Goal: Transaction & Acquisition: Purchase product/service

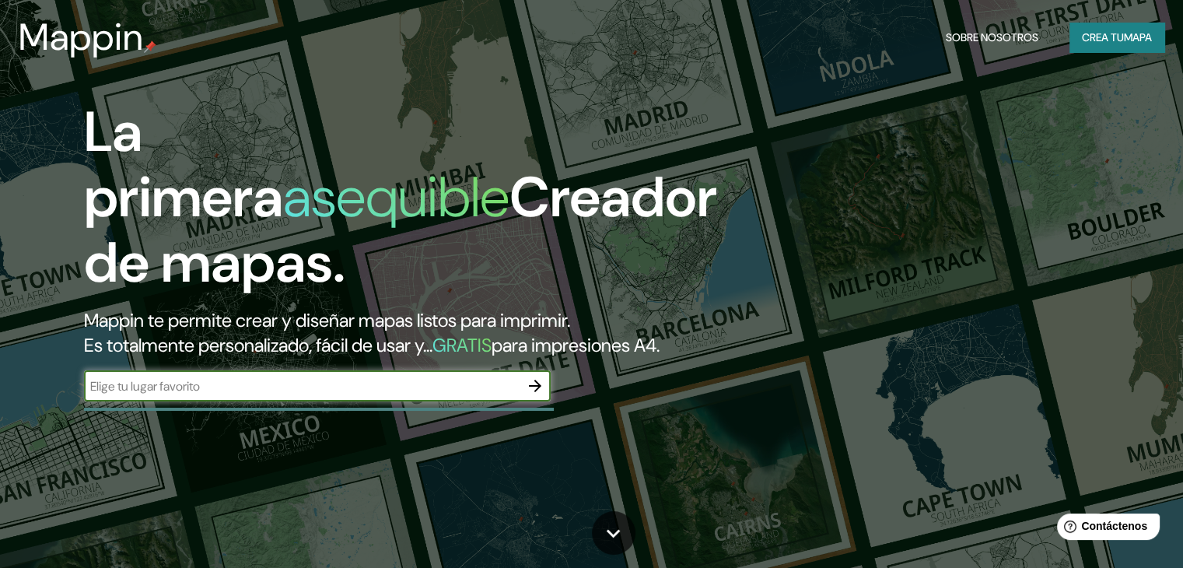
click at [317, 395] on input "text" at bounding box center [302, 386] width 436 height 18
type input "d"
type input "santiago de chile"
click at [534, 395] on icon "button" at bounding box center [535, 386] width 19 height 19
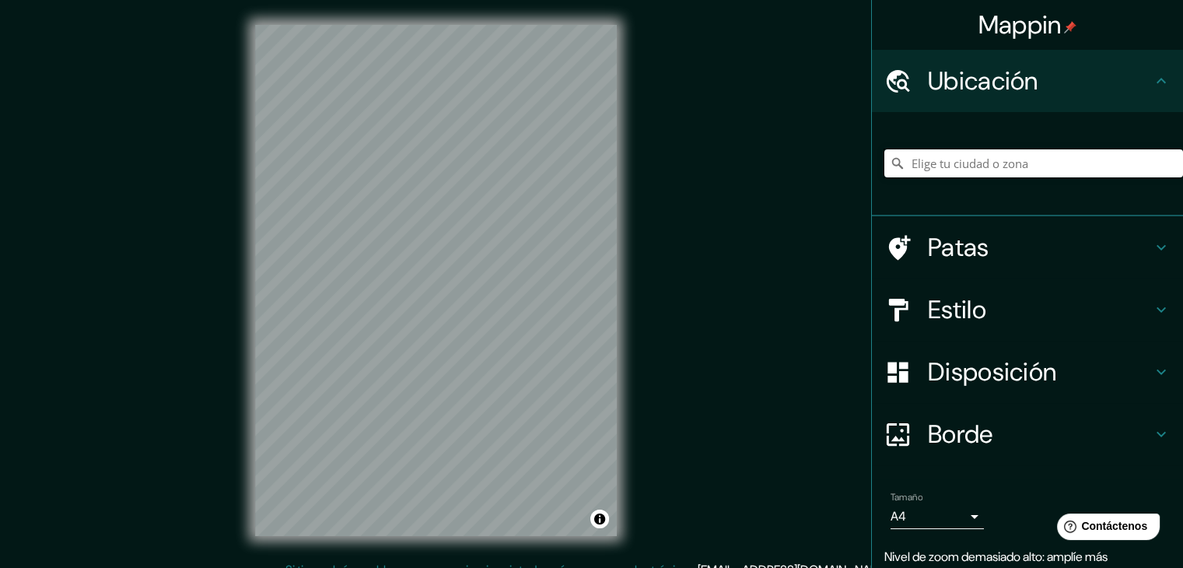
click at [980, 157] on input "Elige tu ciudad o zona" at bounding box center [1034, 163] width 299 height 28
type input "Santiago, Región Metropolitana de Santiago, Chile"
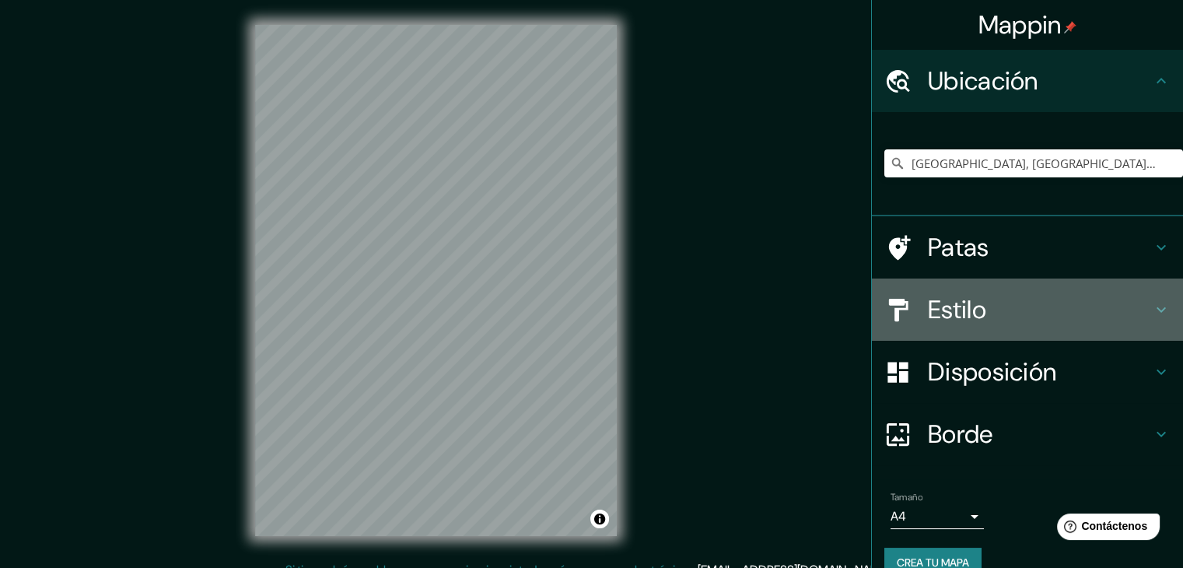
click at [928, 310] on font "Estilo" at bounding box center [957, 309] width 58 height 33
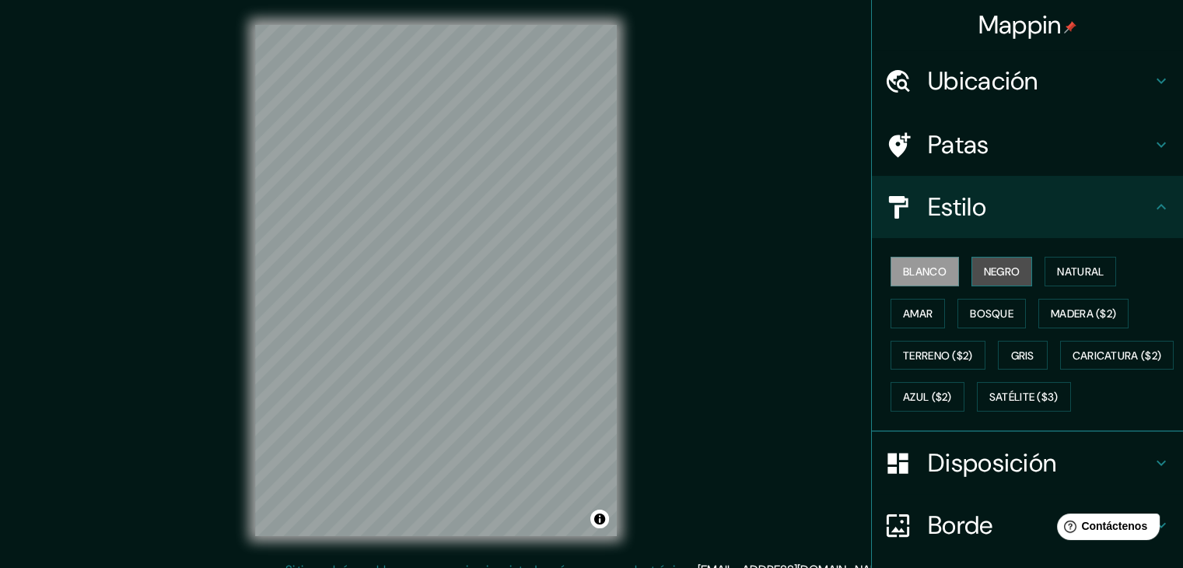
click at [990, 268] on font "Negro" at bounding box center [1002, 272] width 37 height 14
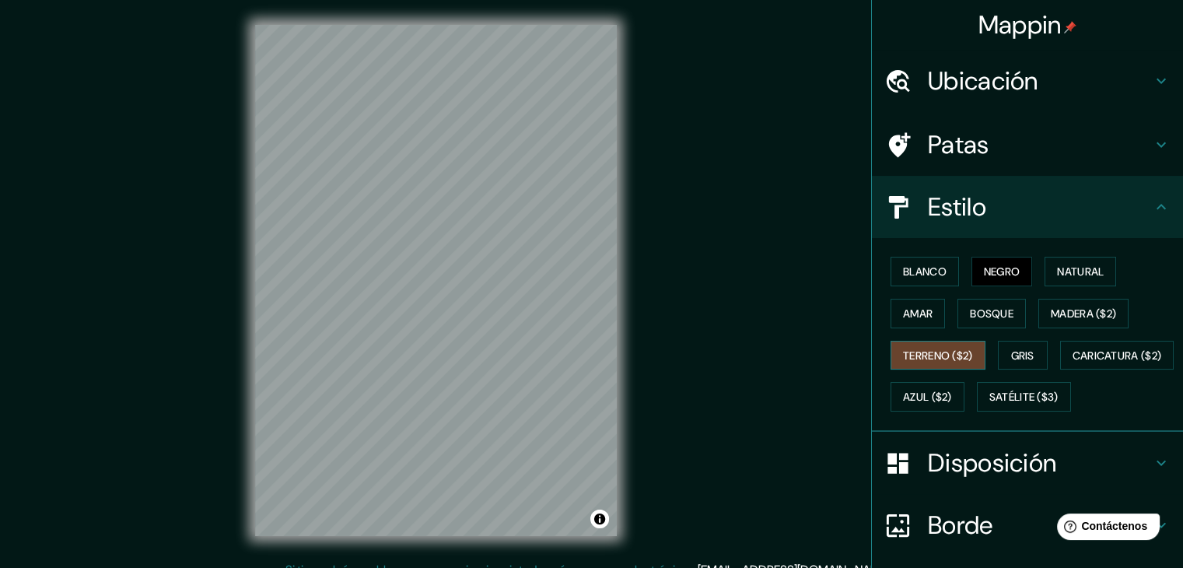
click at [915, 351] on font "Terreno ($2)" at bounding box center [938, 356] width 70 height 14
click at [1005, 304] on button "Bosque" at bounding box center [992, 314] width 68 height 30
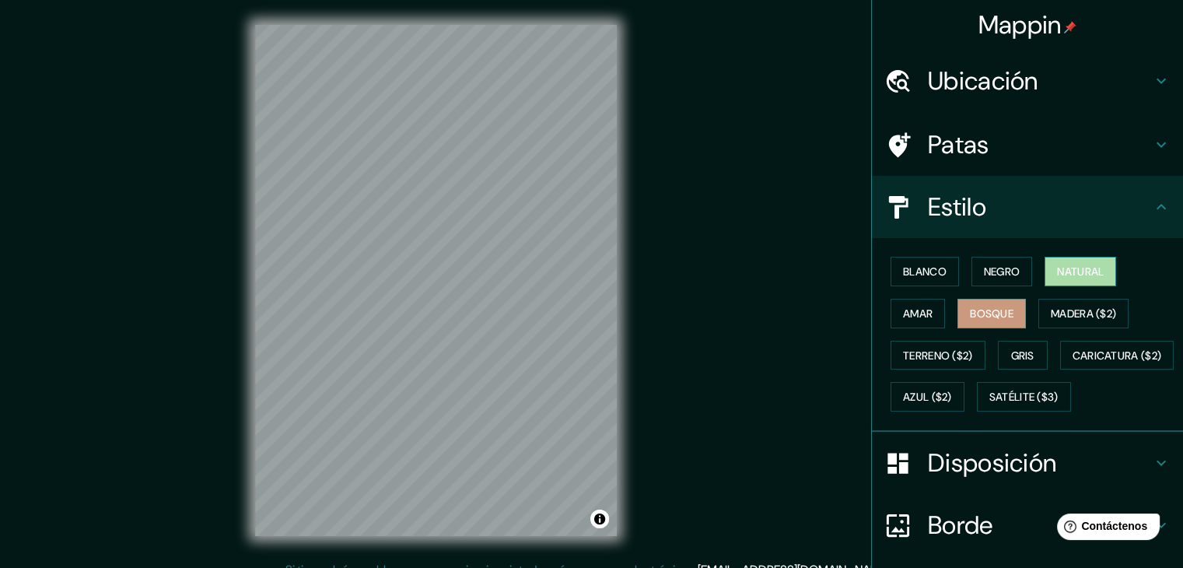
click at [1095, 270] on font "Natural" at bounding box center [1080, 272] width 47 height 14
click at [908, 316] on font "Amar" at bounding box center [918, 314] width 30 height 14
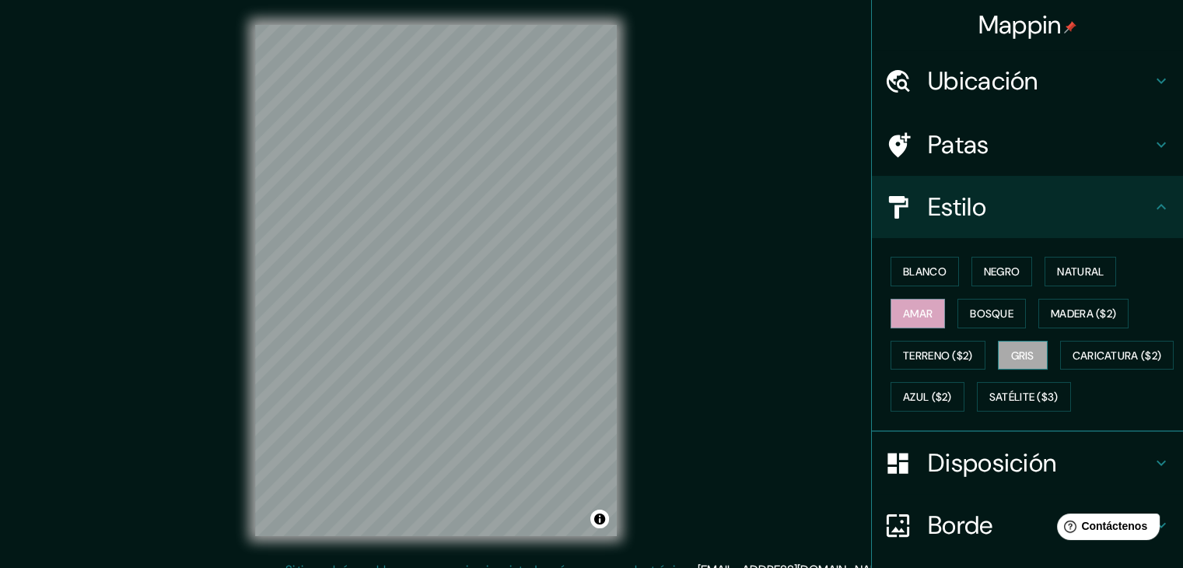
click at [1029, 358] on button "Gris" at bounding box center [1023, 356] width 50 height 30
click at [1006, 269] on font "Negro" at bounding box center [1002, 272] width 37 height 14
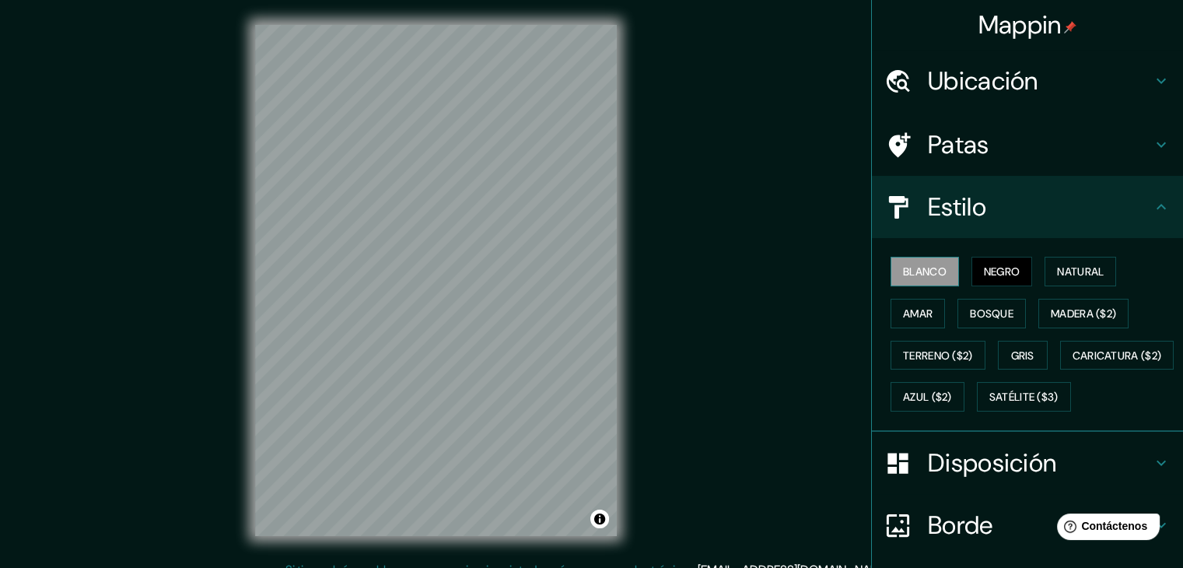
click at [903, 265] on font "Blanco" at bounding box center [925, 272] width 44 height 14
click at [993, 259] on button "Negro" at bounding box center [1002, 272] width 61 height 30
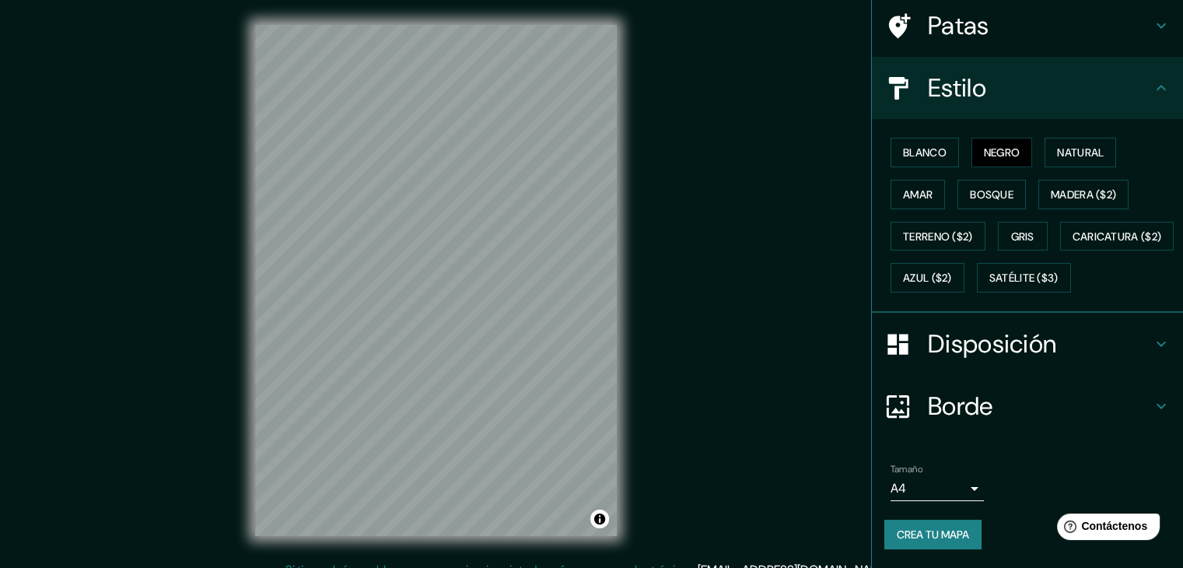
scroll to position [157, 0]
click at [1152, 79] on icon at bounding box center [1161, 88] width 19 height 19
click at [1154, 356] on div "Disposición" at bounding box center [1027, 344] width 311 height 62
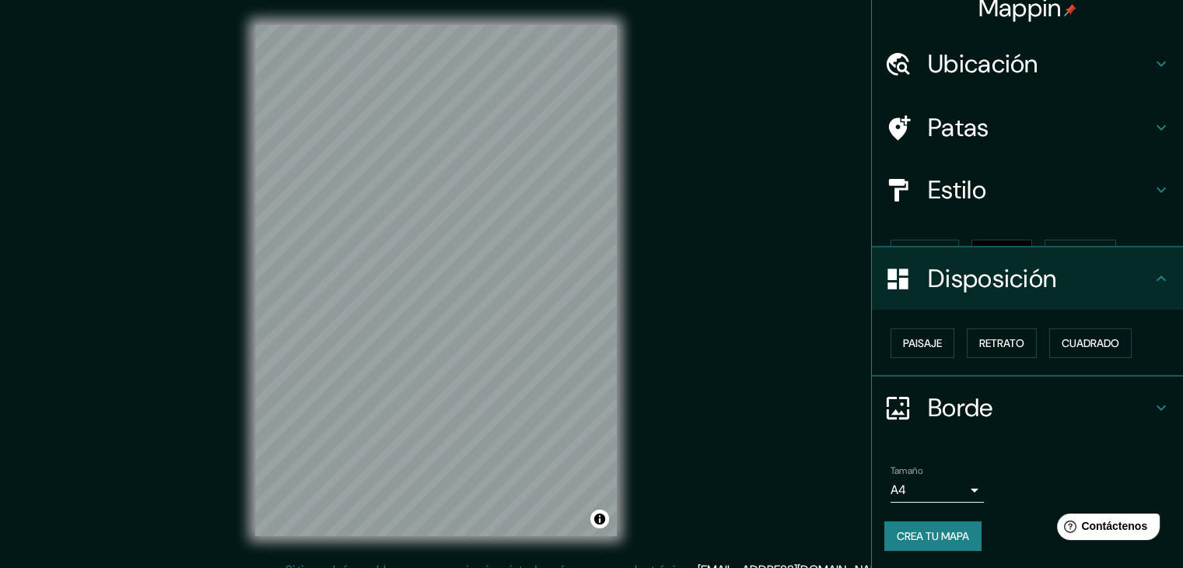
scroll to position [0, 0]
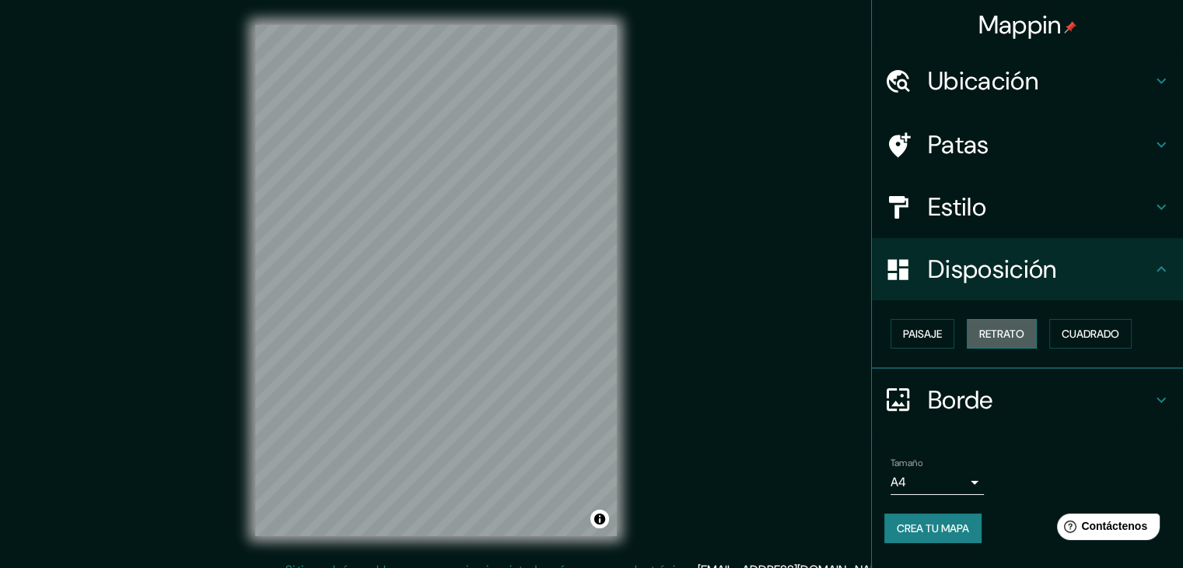
click at [992, 331] on font "Retrato" at bounding box center [1002, 334] width 45 height 14
click at [917, 338] on font "Paisaje" at bounding box center [922, 334] width 39 height 14
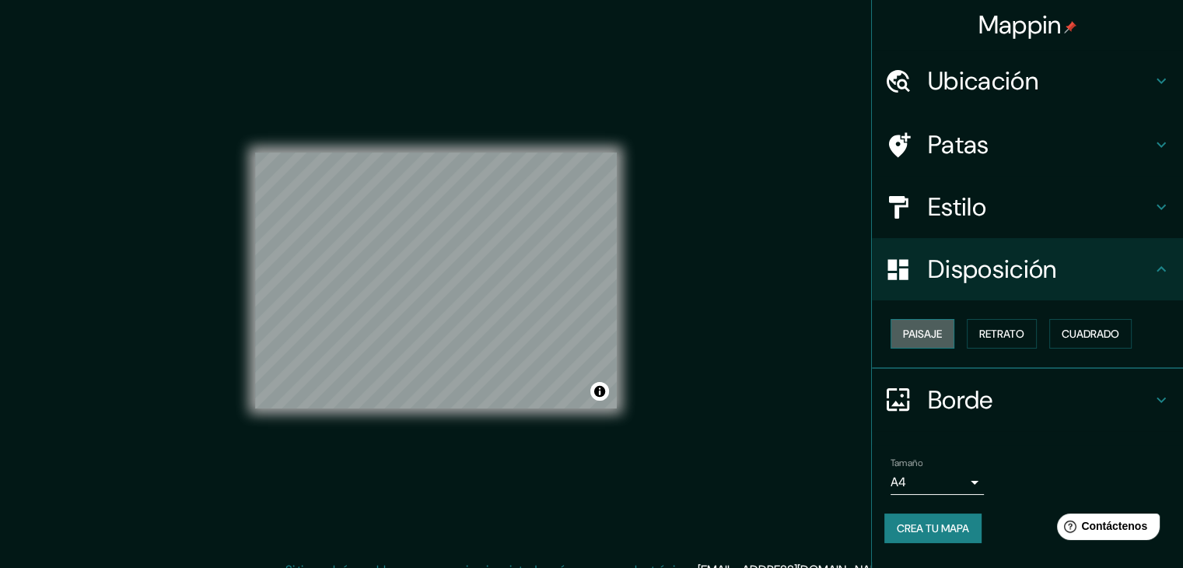
click at [914, 339] on font "Paisaje" at bounding box center [922, 334] width 39 height 14
click at [1008, 331] on font "Retrato" at bounding box center [1002, 334] width 45 height 14
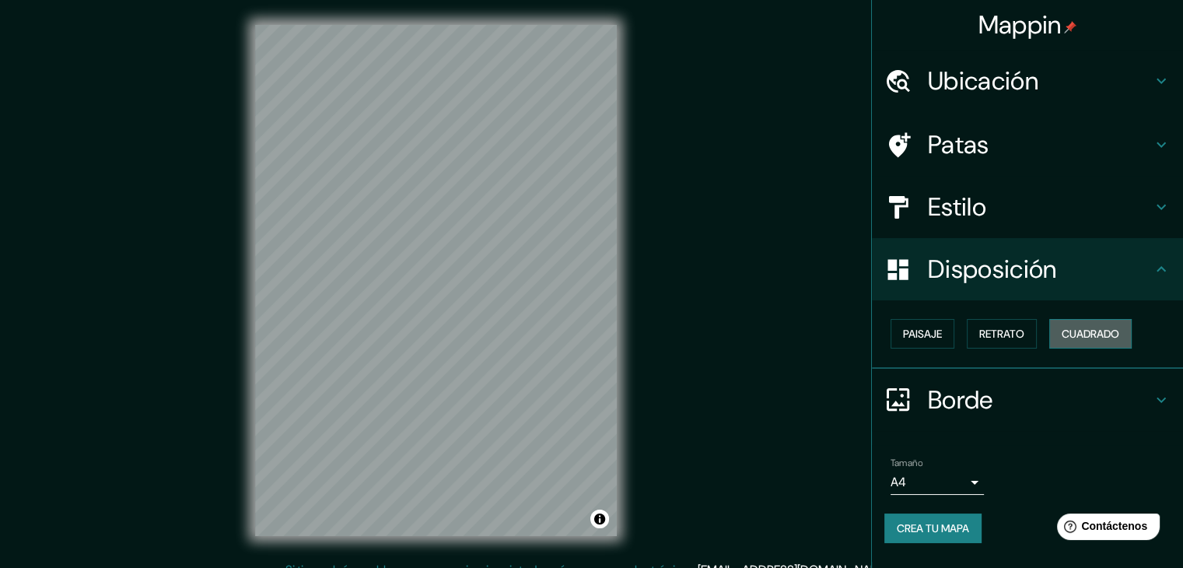
click at [1099, 327] on font "Cuadrado" at bounding box center [1091, 334] width 58 height 14
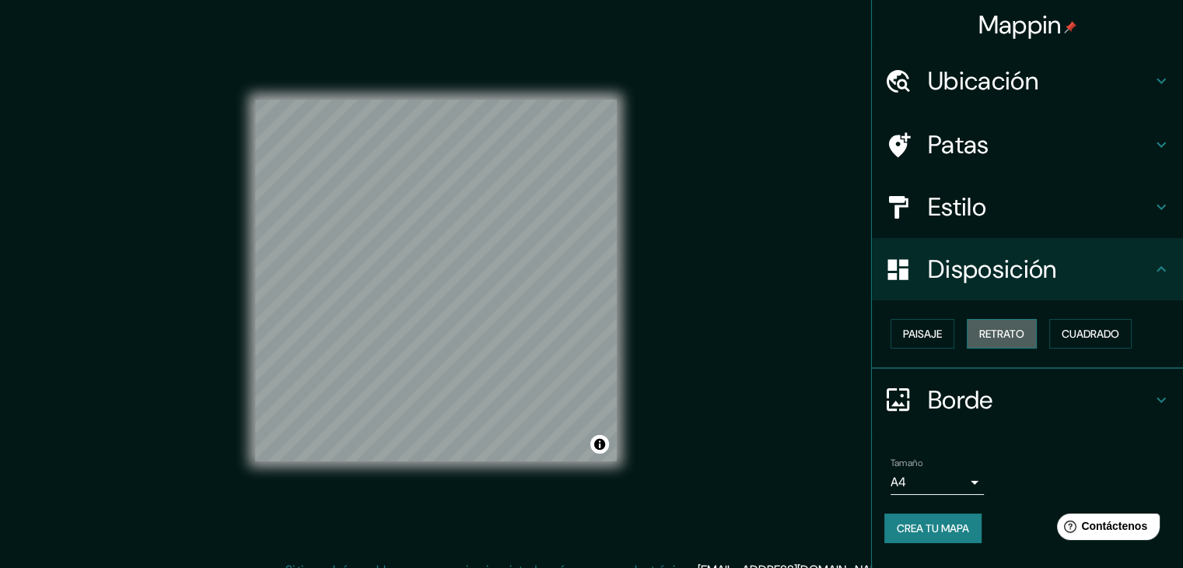
click at [1031, 327] on button "Retrato" at bounding box center [1002, 334] width 70 height 30
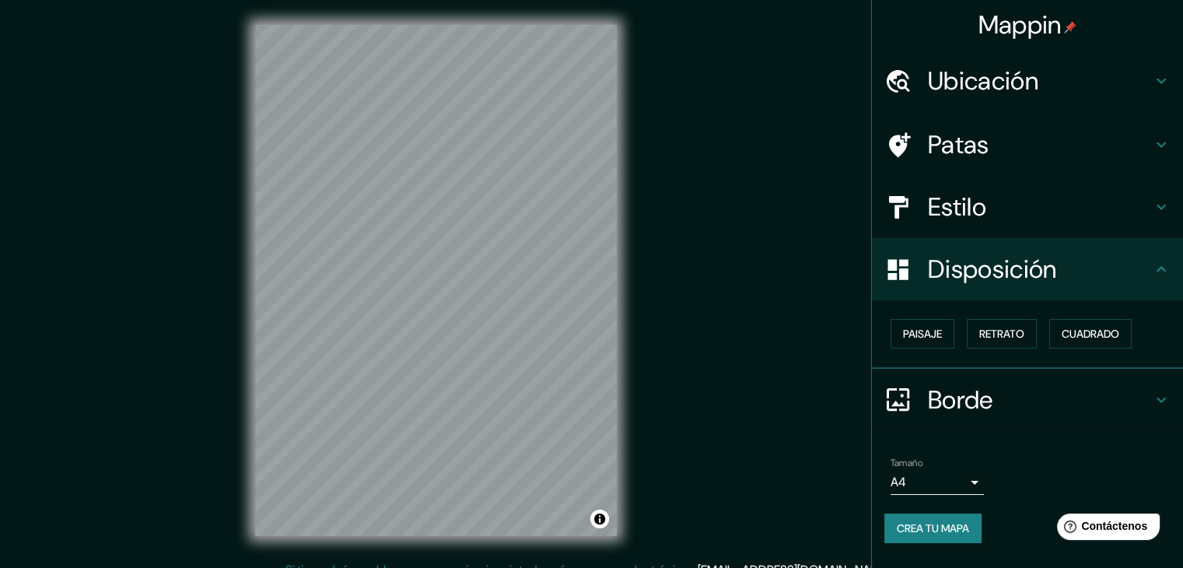
click at [933, 526] on font "Crea tu mapa" at bounding box center [933, 528] width 72 height 14
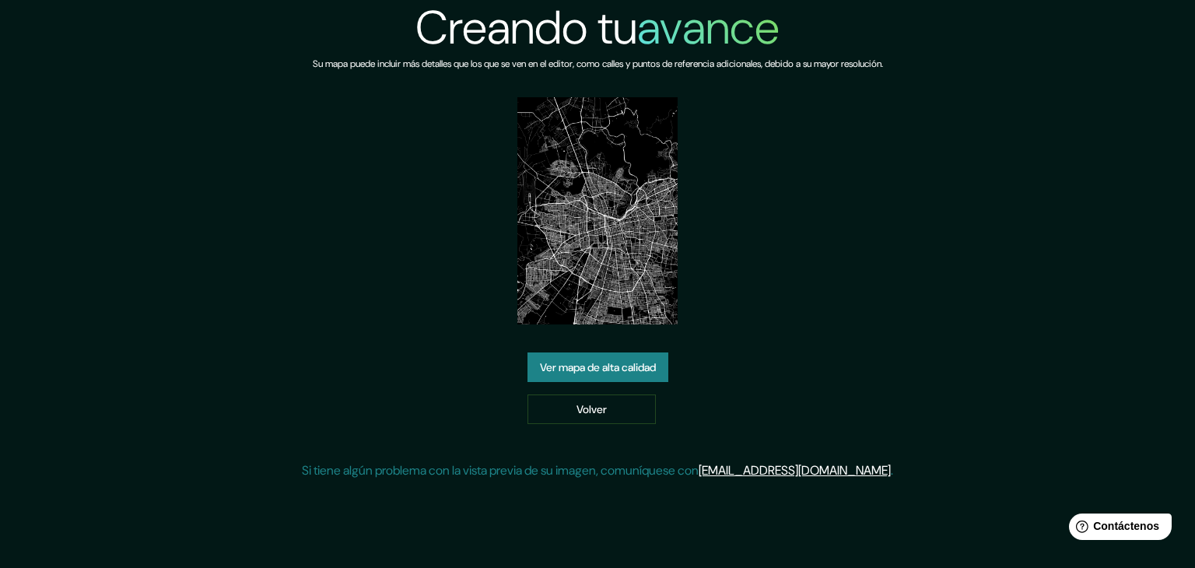
click at [663, 352] on link "Ver mapa de alta calidad" at bounding box center [598, 367] width 141 height 30
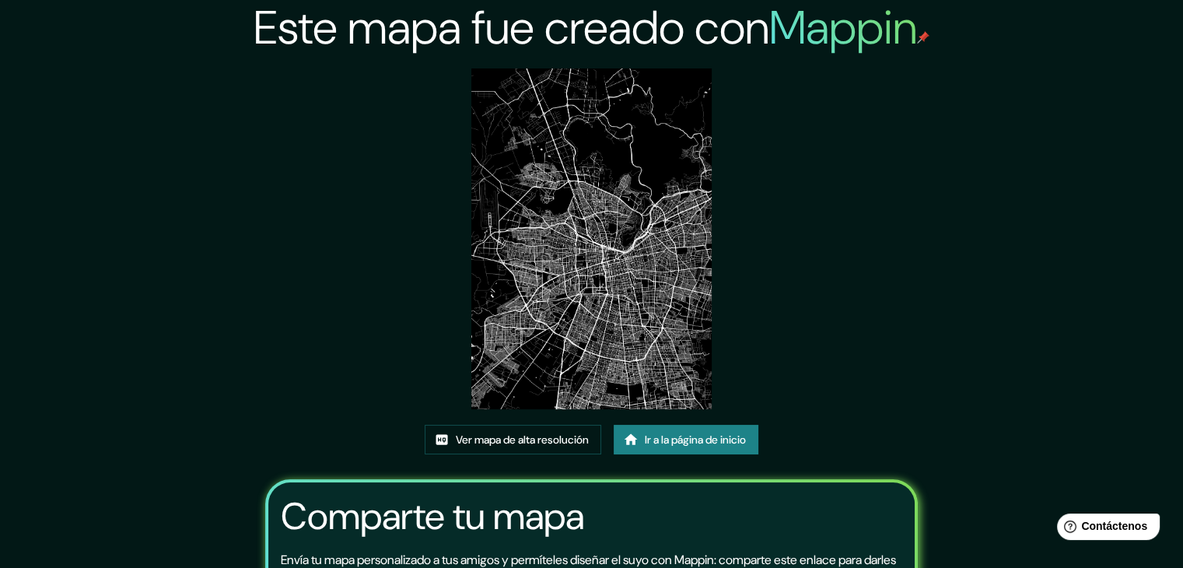
click at [622, 240] on img at bounding box center [591, 238] width 241 height 341
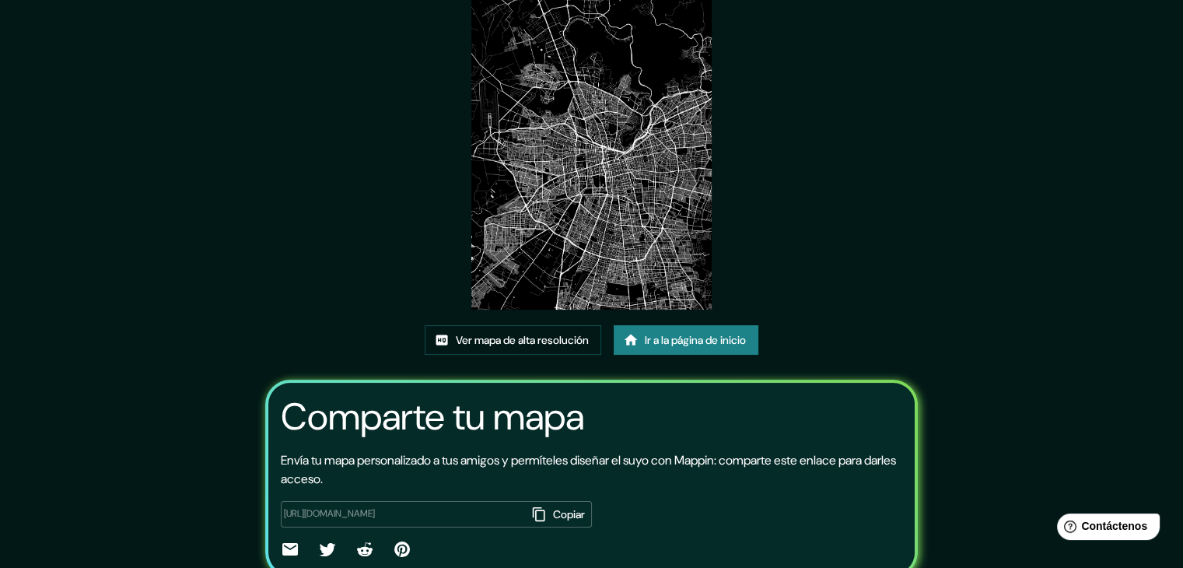
scroll to position [163, 0]
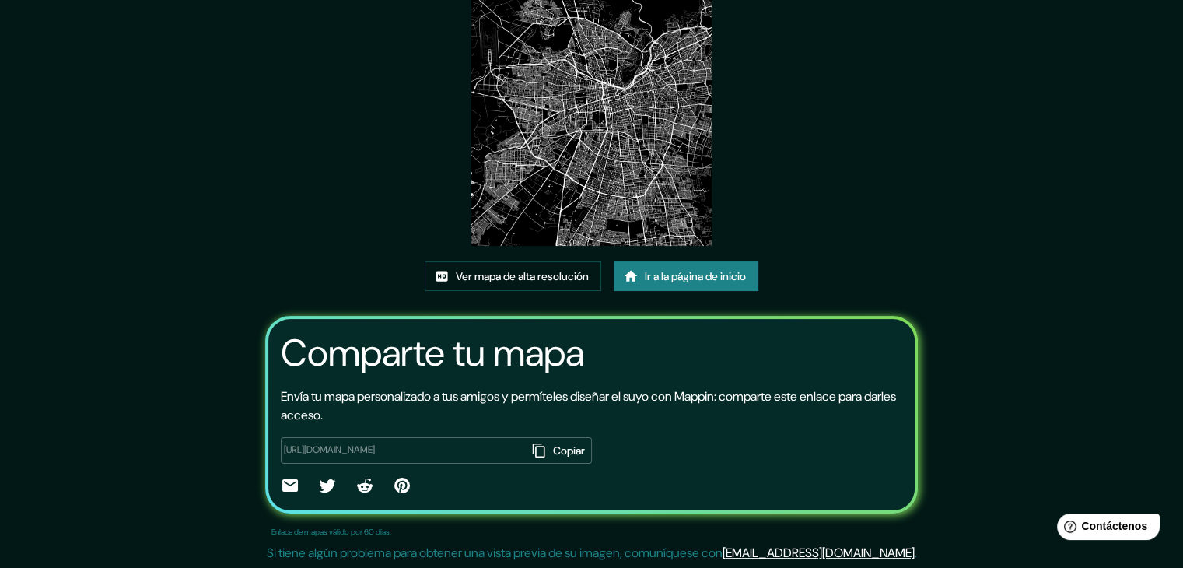
drag, startPoint x: 1152, startPoint y: 272, endPoint x: 1167, endPoint y: 369, distance: 98.5
click at [1152, 272] on div "Este mapa fue creado con Mappin Ver mapa de alta resolución Ir a la página de i…" at bounding box center [591, 203] width 1183 height 732
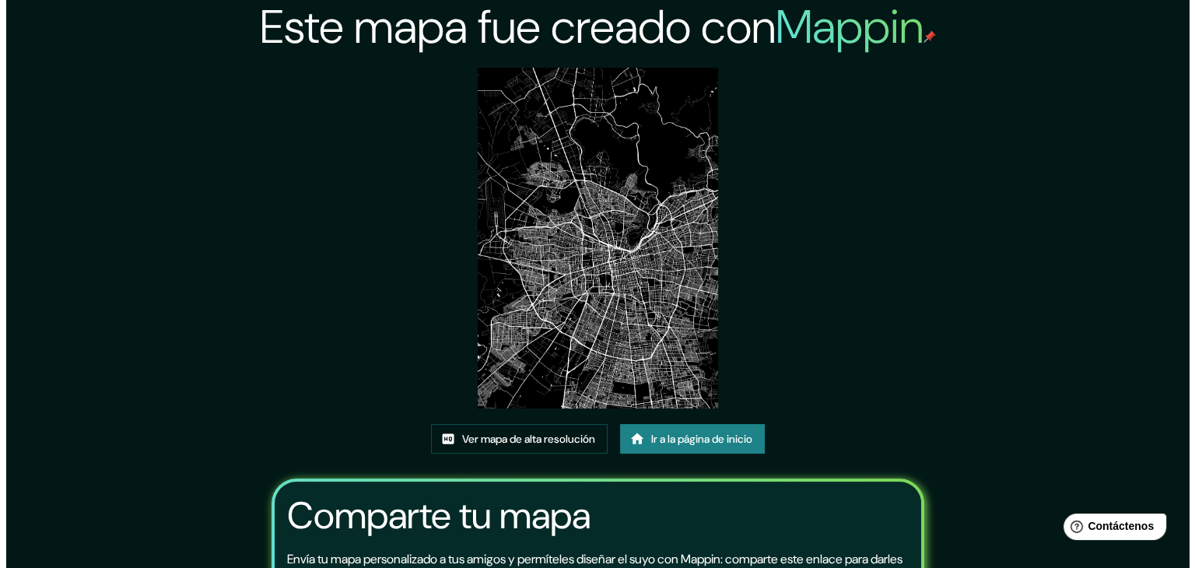
scroll to position [0, 0]
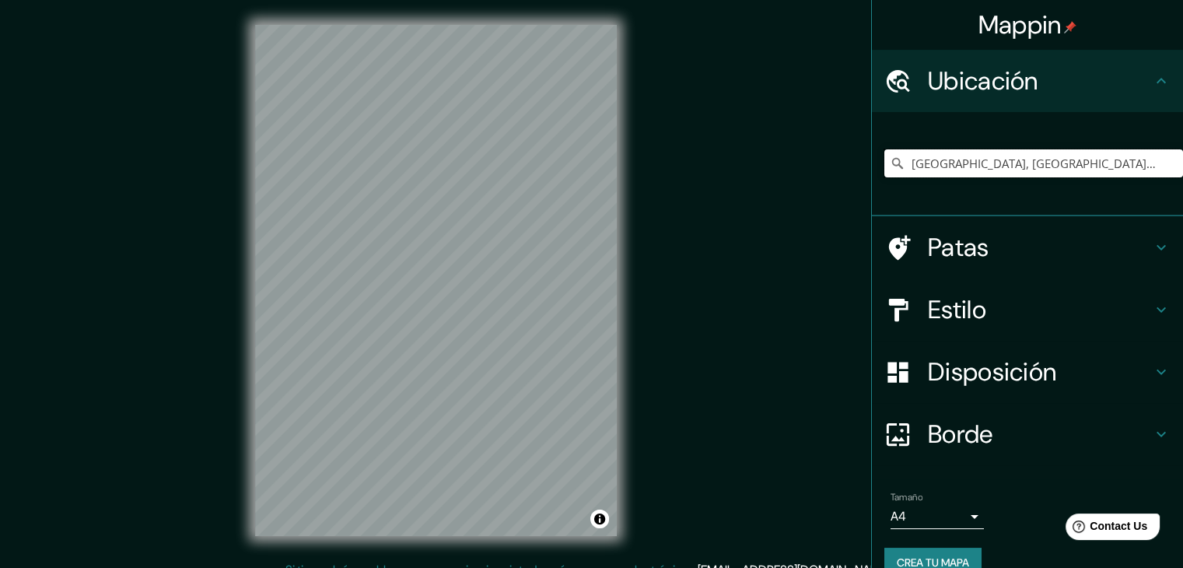
click at [1141, 166] on input "Santiago, Región Metropolitana de Santiago, Chile" at bounding box center [1034, 163] width 299 height 28
click at [1141, 165] on input "Santiago, Región Metropolitana de Santiago, Chile" at bounding box center [1034, 163] width 299 height 28
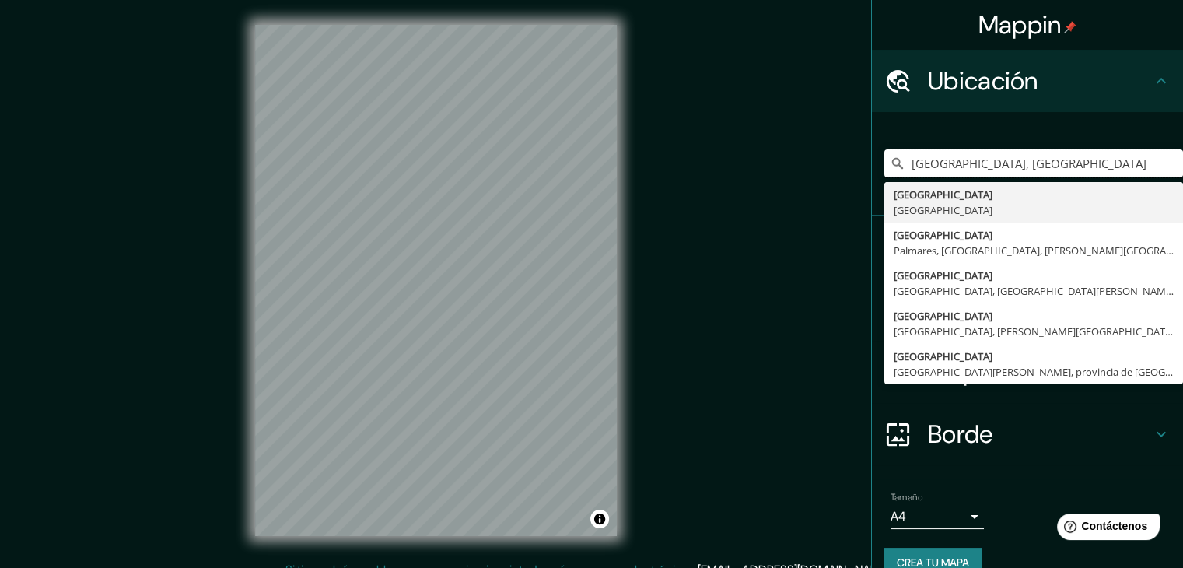
type input "Buenos Aires, Argentina"
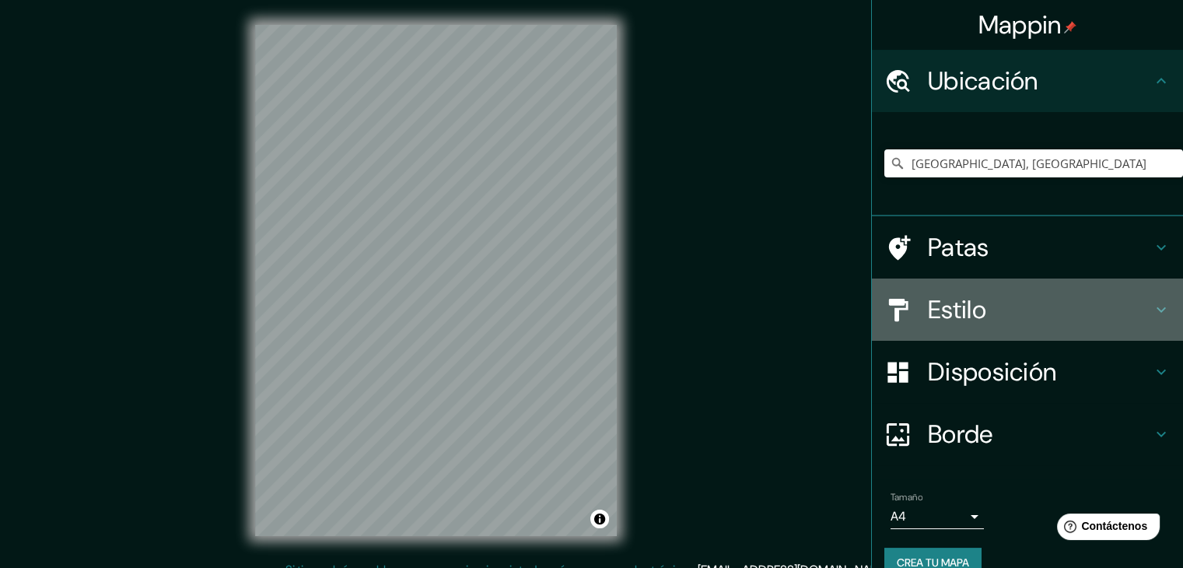
click at [1086, 303] on h4 "Estilo" at bounding box center [1040, 309] width 224 height 31
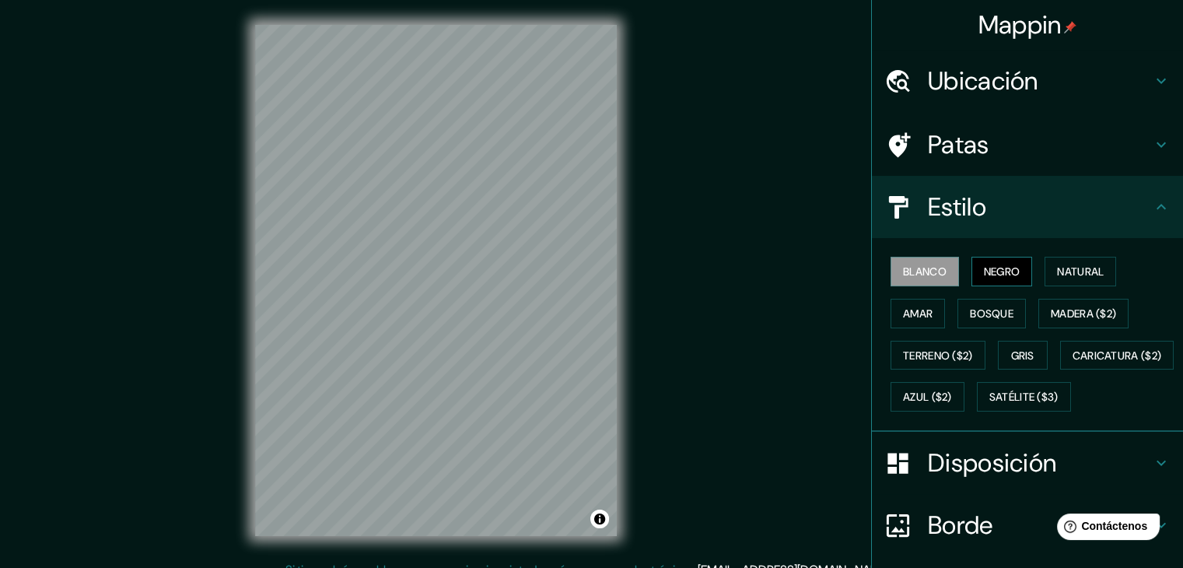
click at [973, 272] on button "Negro" at bounding box center [1002, 272] width 61 height 30
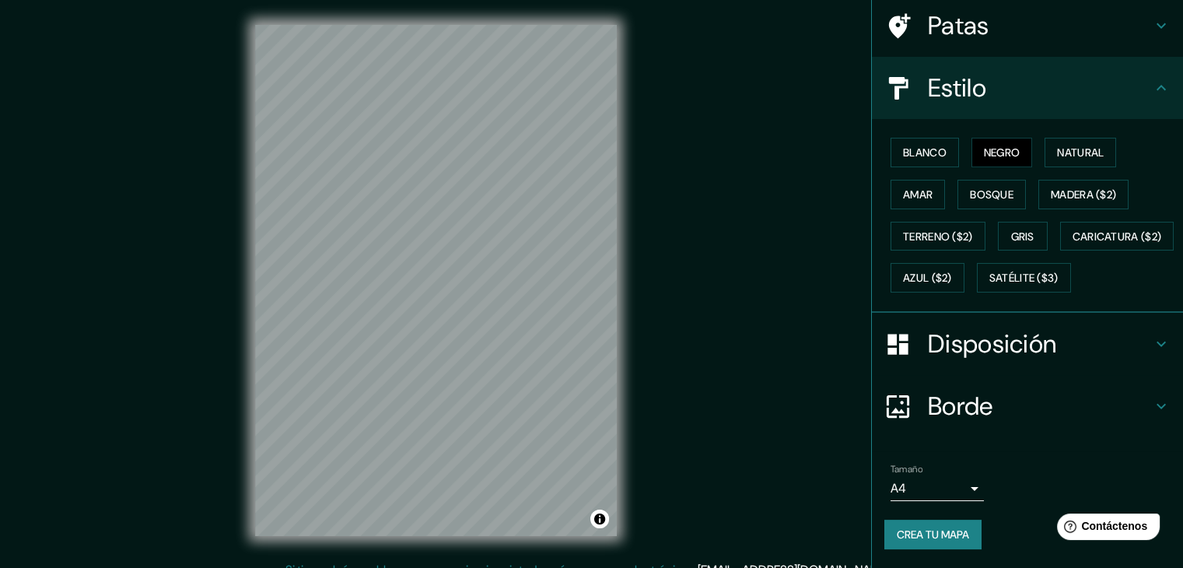
scroll to position [157, 0]
click at [966, 538] on button "Crea tu mapa" at bounding box center [933, 535] width 97 height 30
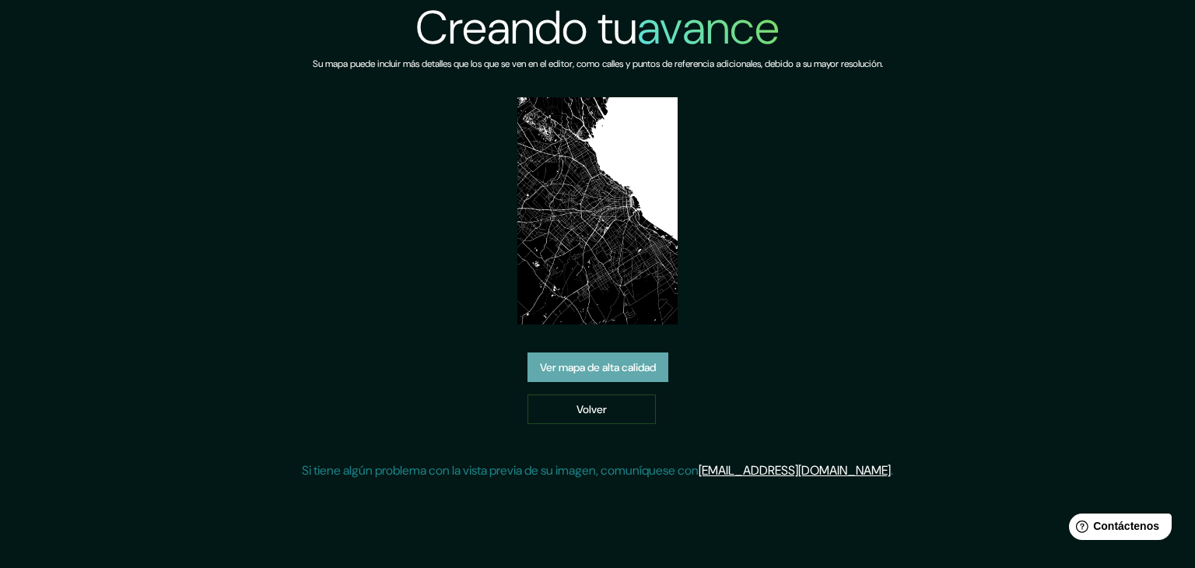
click at [608, 373] on font "Ver mapa de alta calidad" at bounding box center [598, 367] width 116 height 14
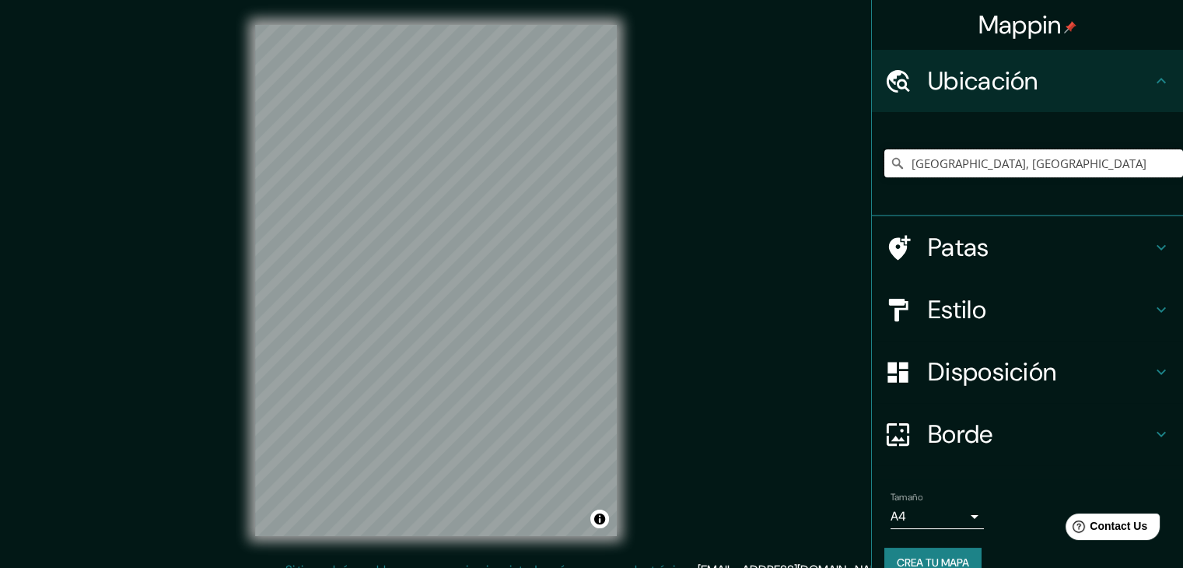
click at [1110, 167] on input "[GEOGRAPHIC_DATA], [GEOGRAPHIC_DATA]" at bounding box center [1034, 163] width 299 height 28
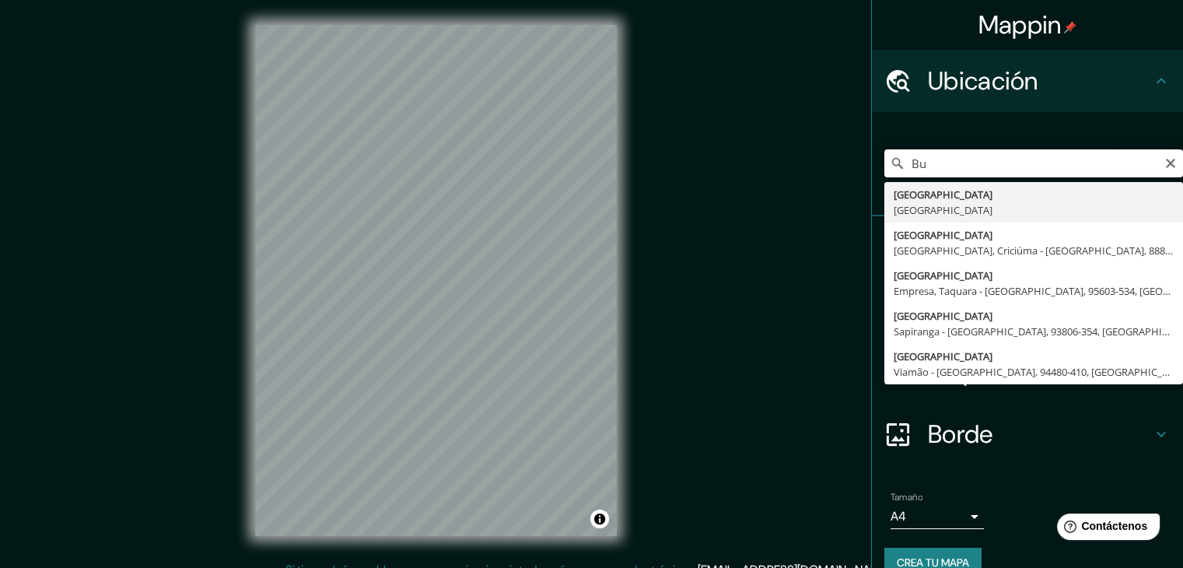
type input "B"
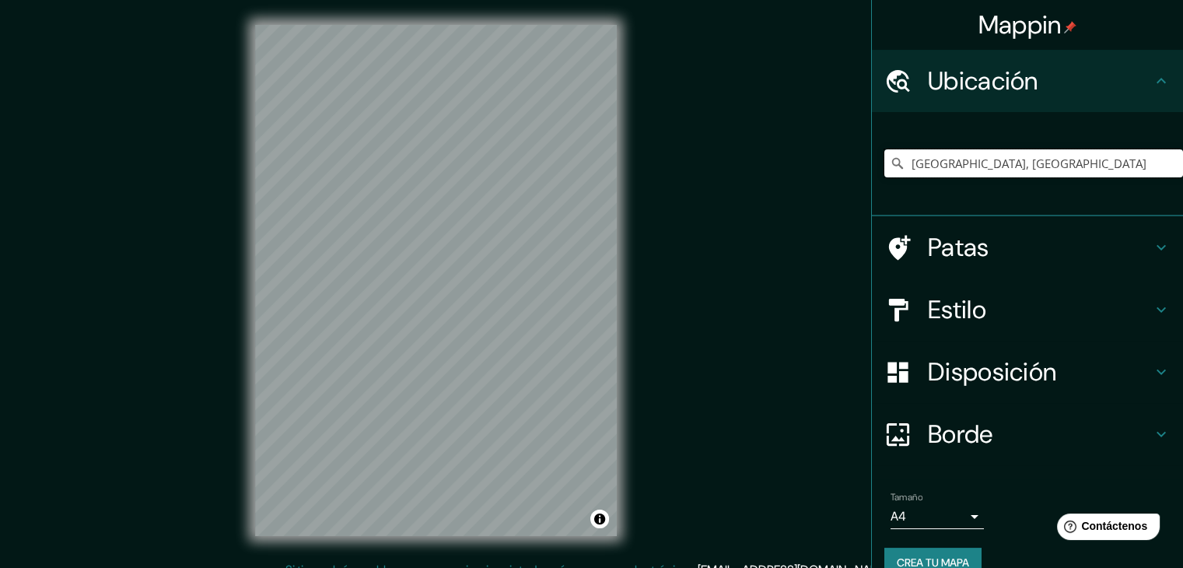
type input "[GEOGRAPHIC_DATA], [GEOGRAPHIC_DATA]"
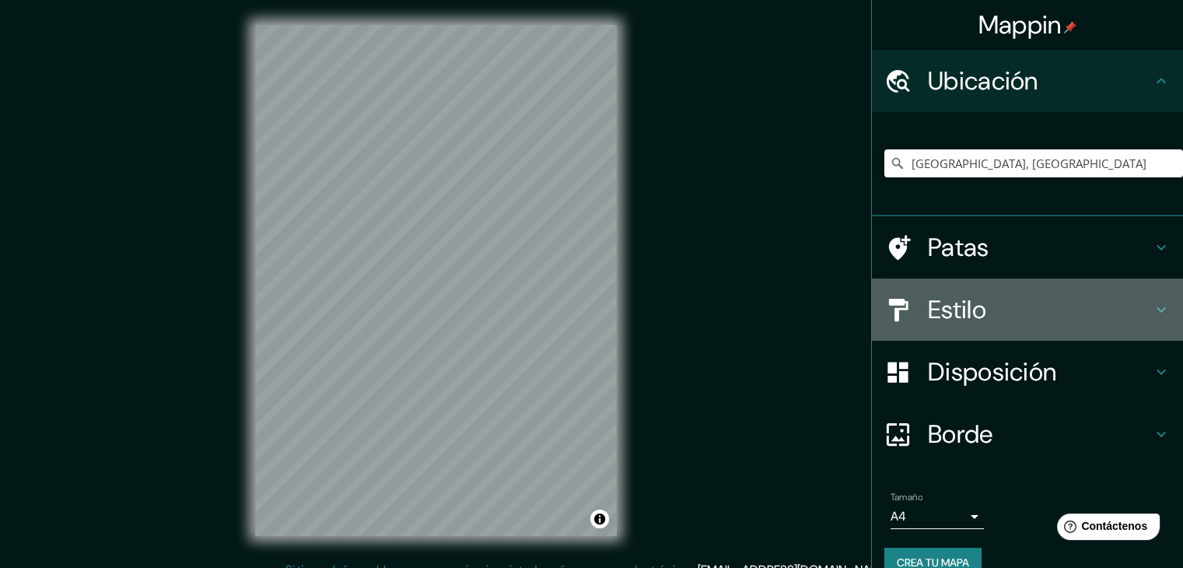
click at [1137, 306] on h4 "Estilo" at bounding box center [1040, 309] width 224 height 31
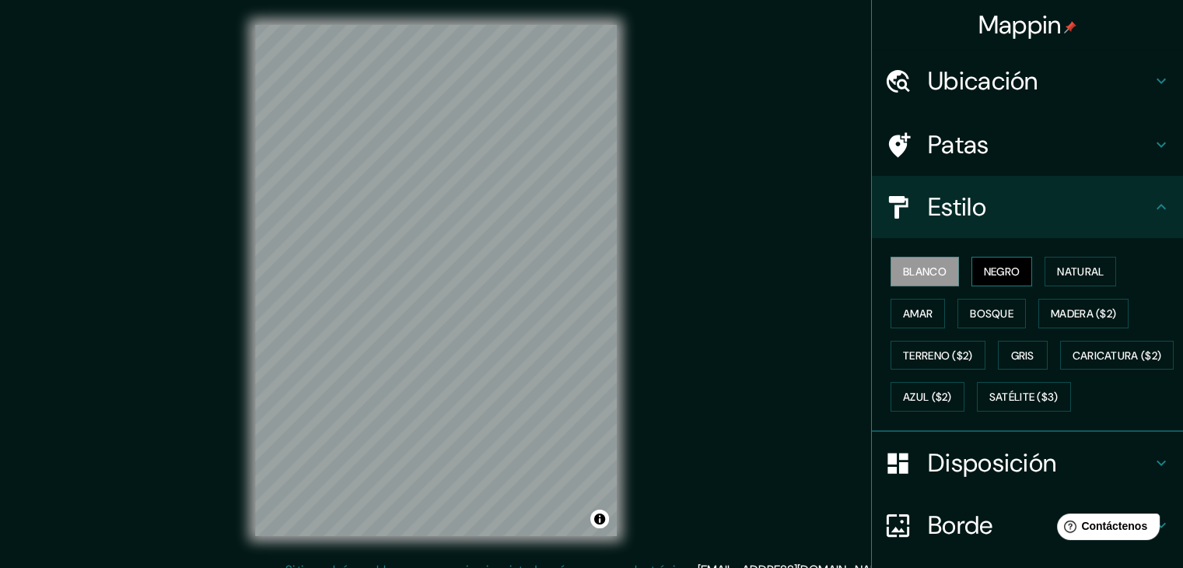
click at [984, 265] on font "Negro" at bounding box center [1002, 272] width 37 height 14
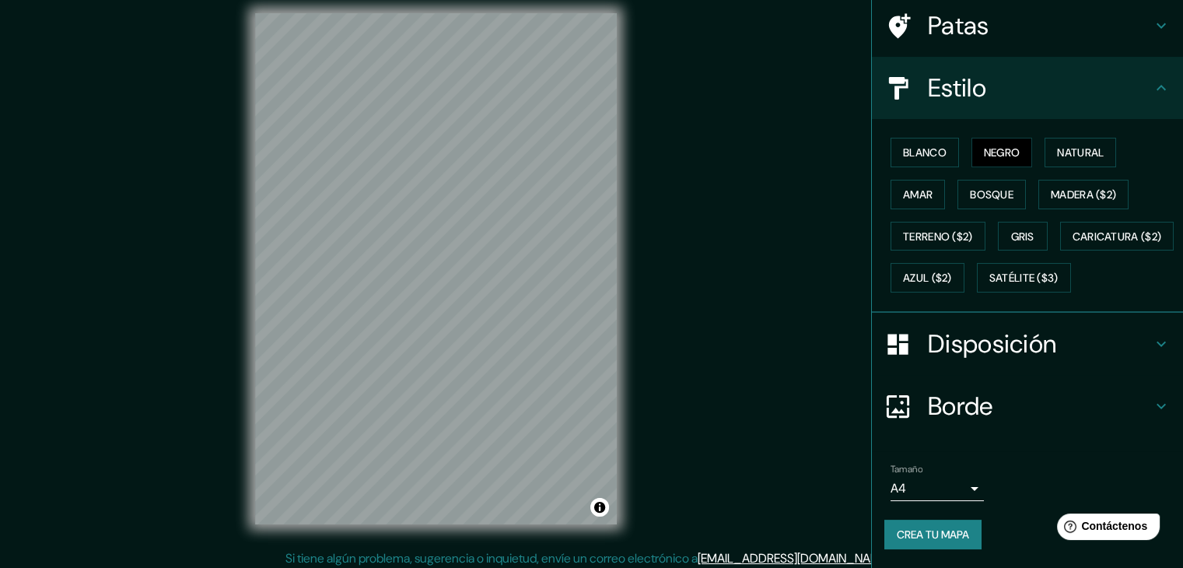
scroll to position [18, 0]
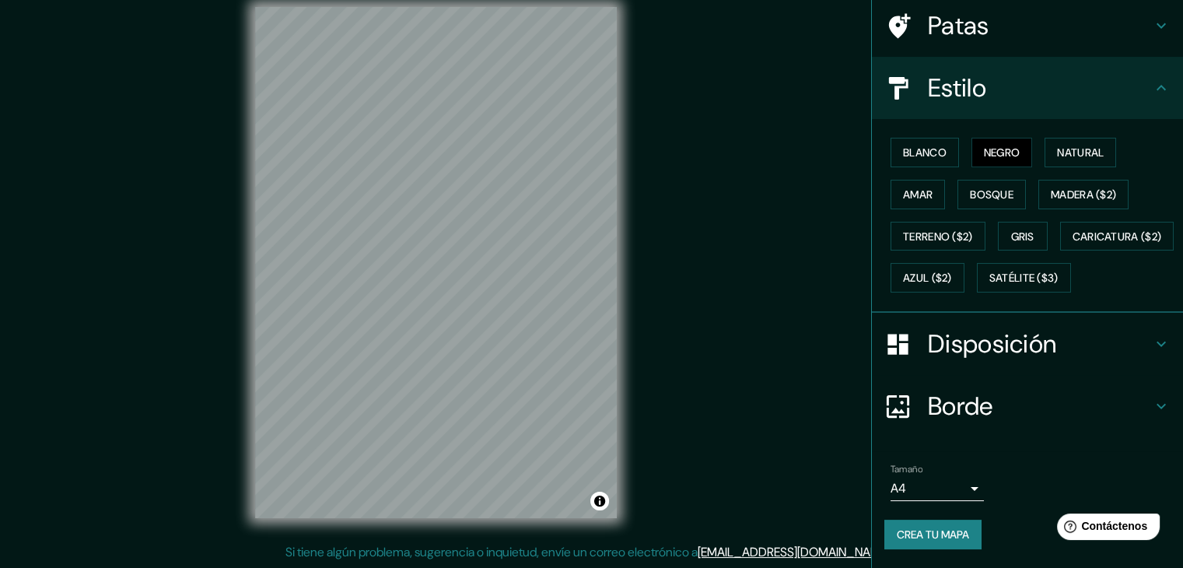
click at [951, 540] on font "Crea tu mapa" at bounding box center [933, 535] width 72 height 14
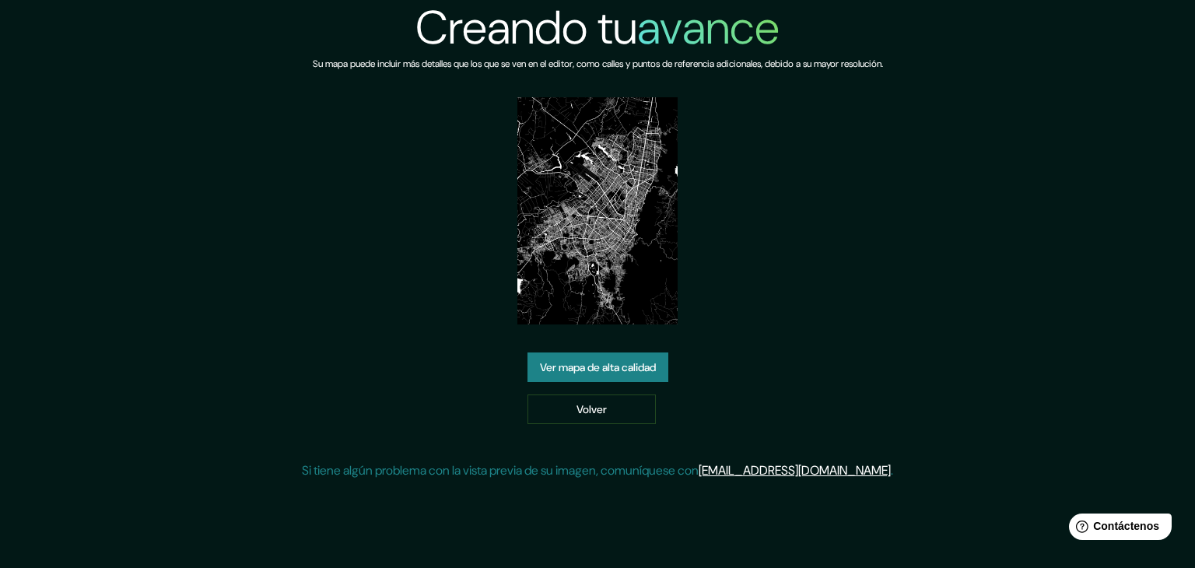
click at [639, 358] on font "Ver mapa de alta calidad" at bounding box center [598, 367] width 116 height 20
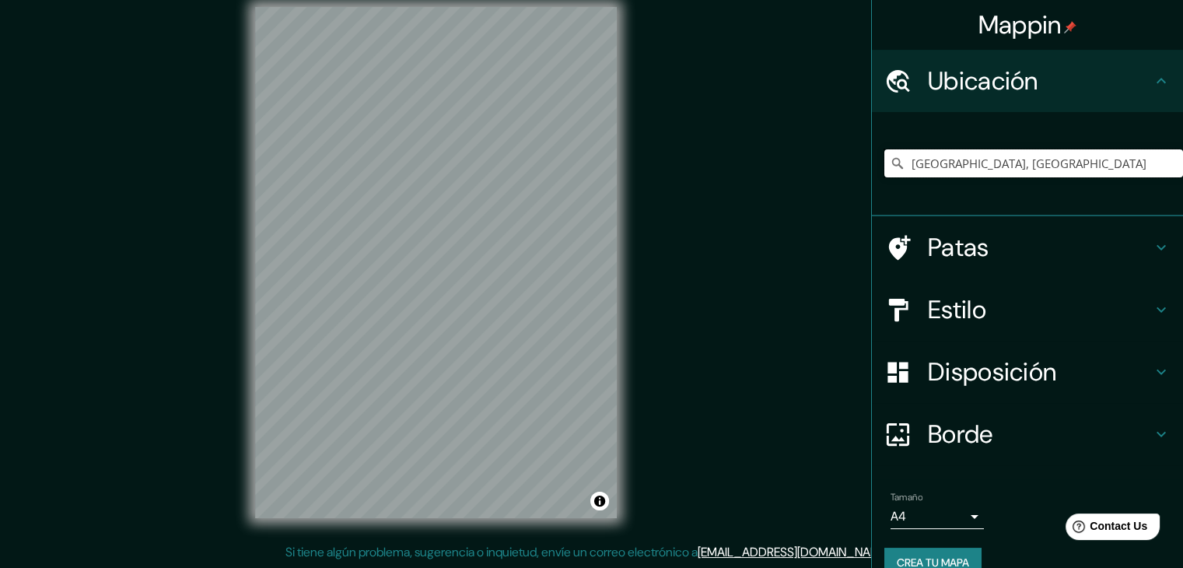
click at [1036, 156] on input "[GEOGRAPHIC_DATA], [GEOGRAPHIC_DATA]" at bounding box center [1034, 163] width 299 height 28
click at [1030, 160] on input "[GEOGRAPHIC_DATA], [GEOGRAPHIC_DATA]" at bounding box center [1034, 163] width 299 height 28
click at [1029, 160] on input "Bogotá, Colombia" at bounding box center [1034, 163] width 299 height 28
type input "[GEOGRAPHIC_DATA], [GEOGRAPHIC_DATA], [GEOGRAPHIC_DATA]"
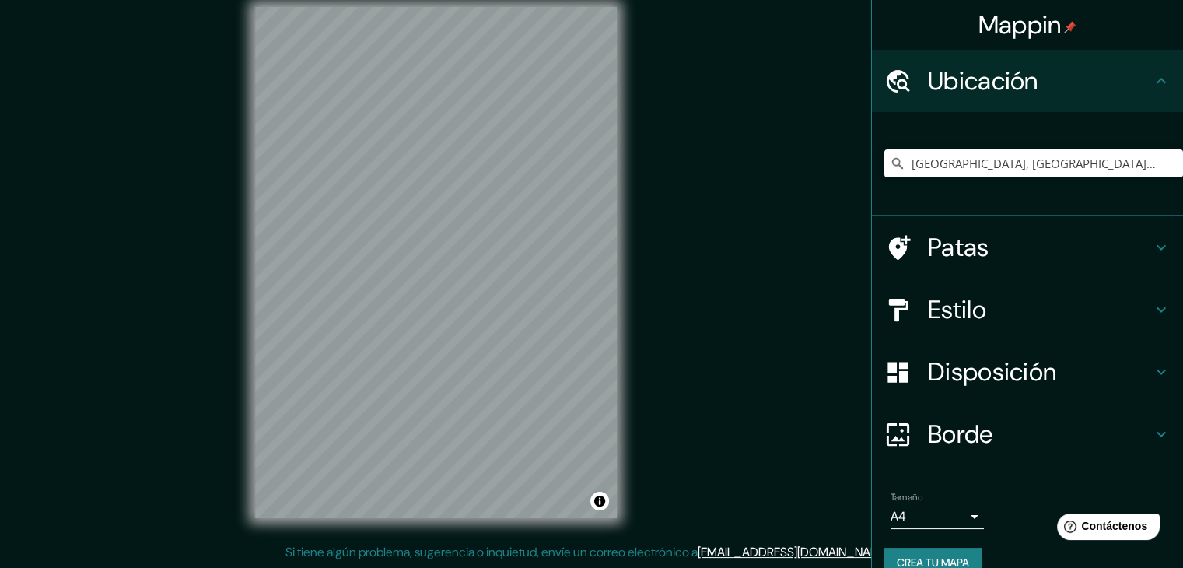
click at [1052, 311] on h4 "Estilo" at bounding box center [1040, 309] width 224 height 31
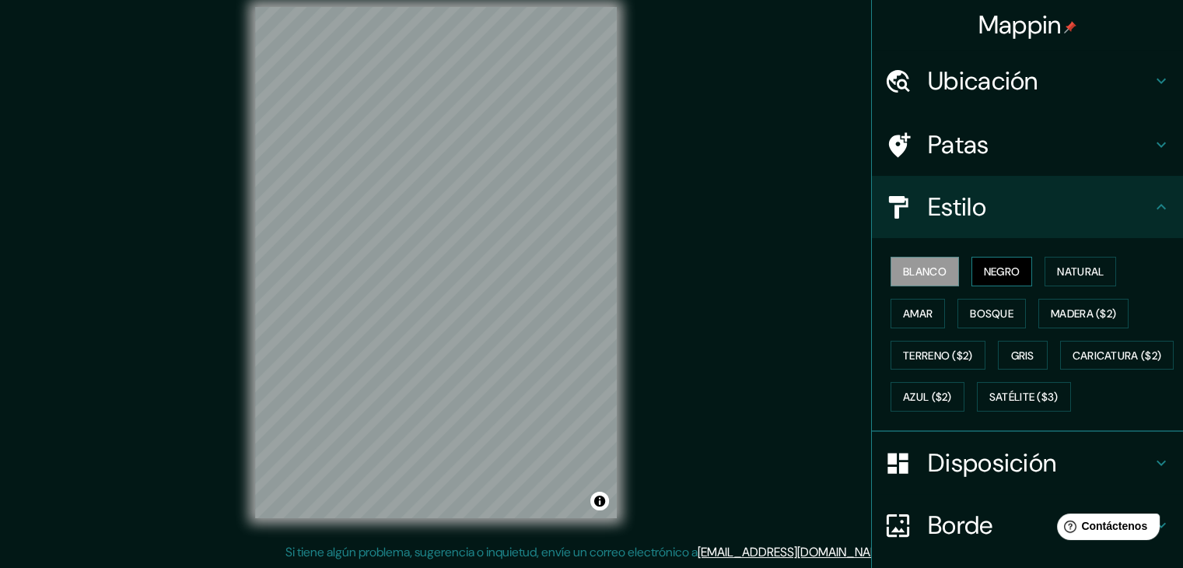
click at [984, 275] on font "Negro" at bounding box center [1002, 272] width 37 height 14
click at [980, 311] on font "Bosque" at bounding box center [992, 314] width 44 height 14
click at [904, 272] on font "Blanco" at bounding box center [925, 272] width 44 height 14
click at [1005, 276] on font "Negro" at bounding box center [1002, 272] width 37 height 14
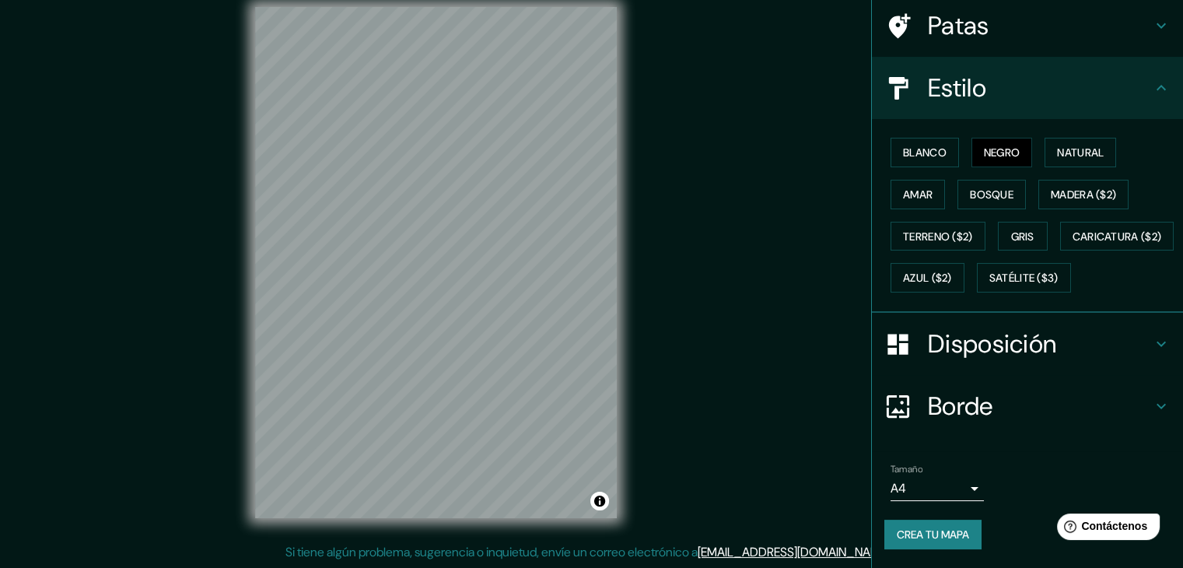
scroll to position [157, 0]
click at [963, 538] on button "Crea tu mapa" at bounding box center [933, 535] width 97 height 30
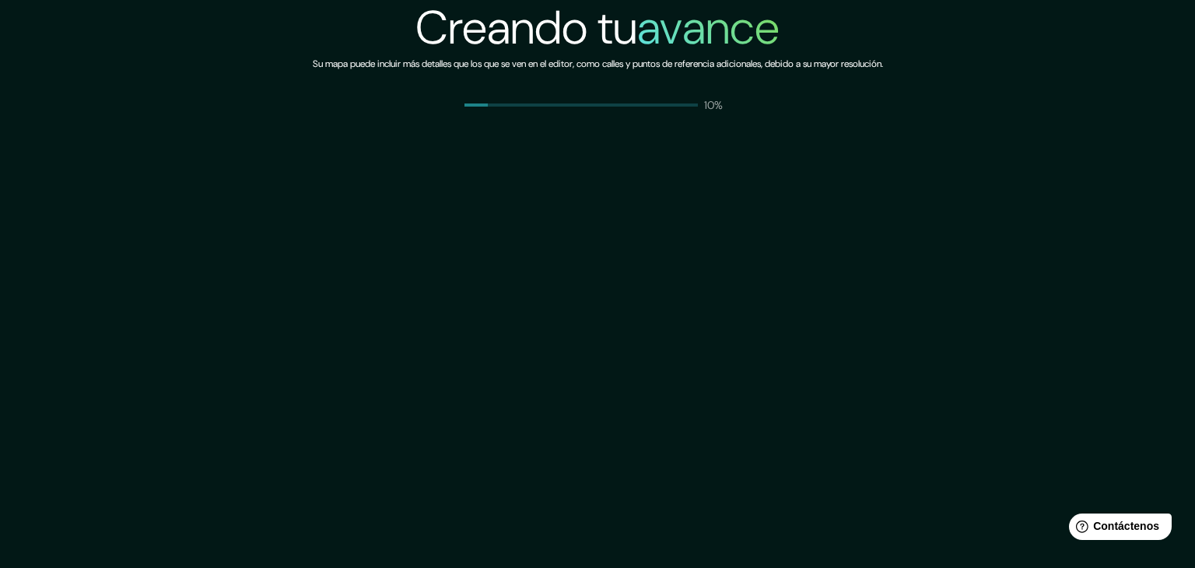
drag, startPoint x: 805, startPoint y: 258, endPoint x: 569, endPoint y: 147, distance: 261.4
click at [722, 219] on div "Creando tu avance Su mapa puede incluir más detalles que los que se ven en el e…" at bounding box center [597, 284] width 1195 height 568
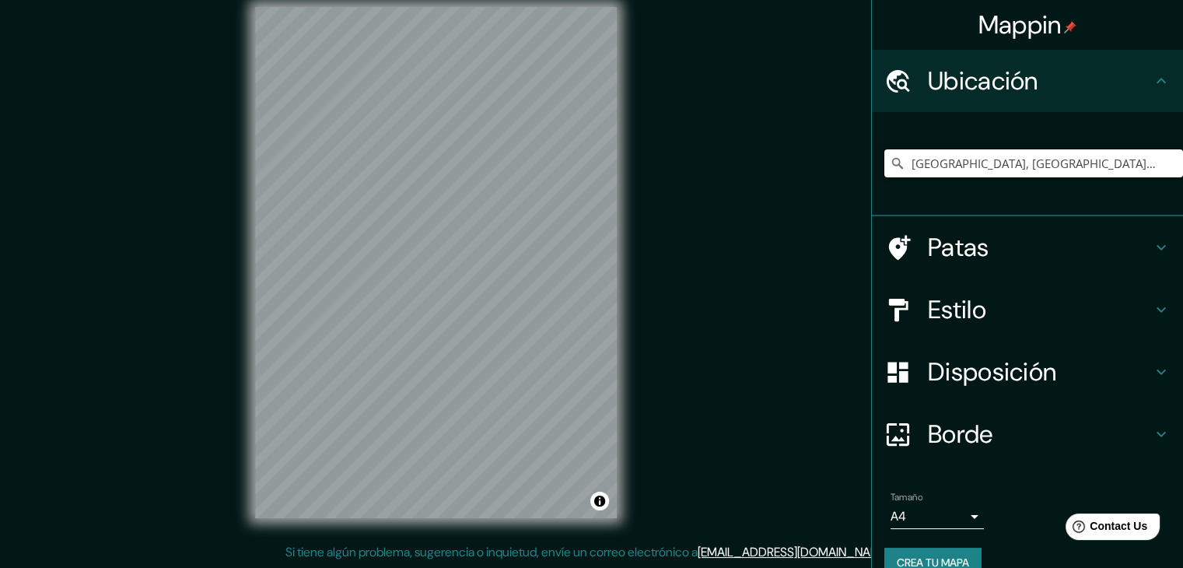
click at [1083, 159] on input "[GEOGRAPHIC_DATA], [GEOGRAPHIC_DATA], [GEOGRAPHIC_DATA]" at bounding box center [1034, 163] width 299 height 28
click at [1064, 165] on input "São Paulo, São Paulo, Brasil" at bounding box center [1034, 163] width 299 height 28
click at [1067, 159] on input "São Paulo, São Paulo, Brasil" at bounding box center [1034, 163] width 299 height 28
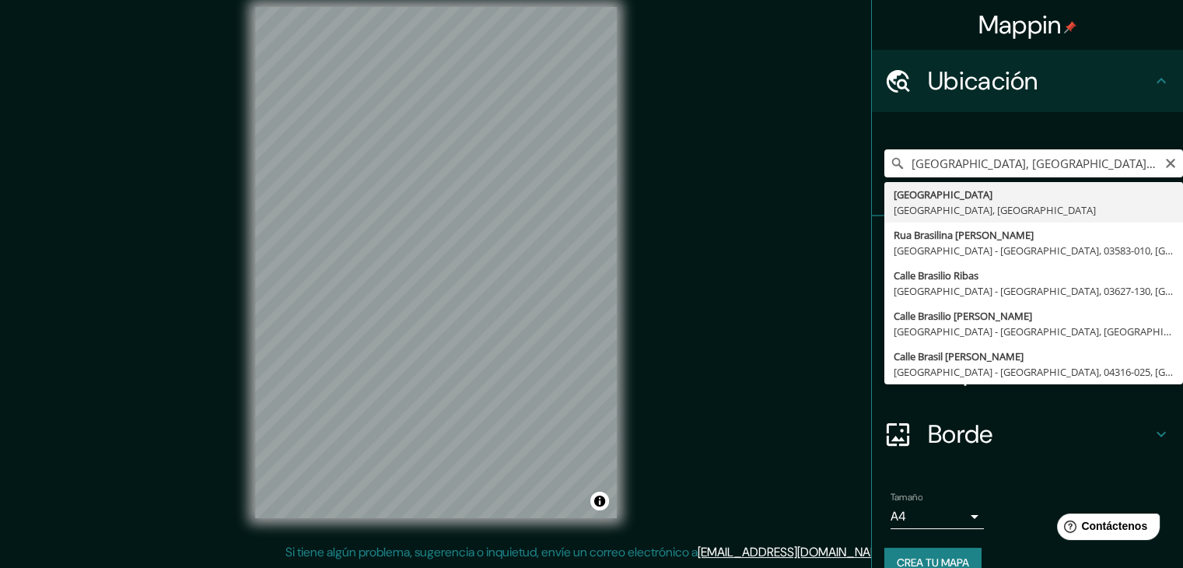
type input "São Paulo, São Paulo, Brasil"
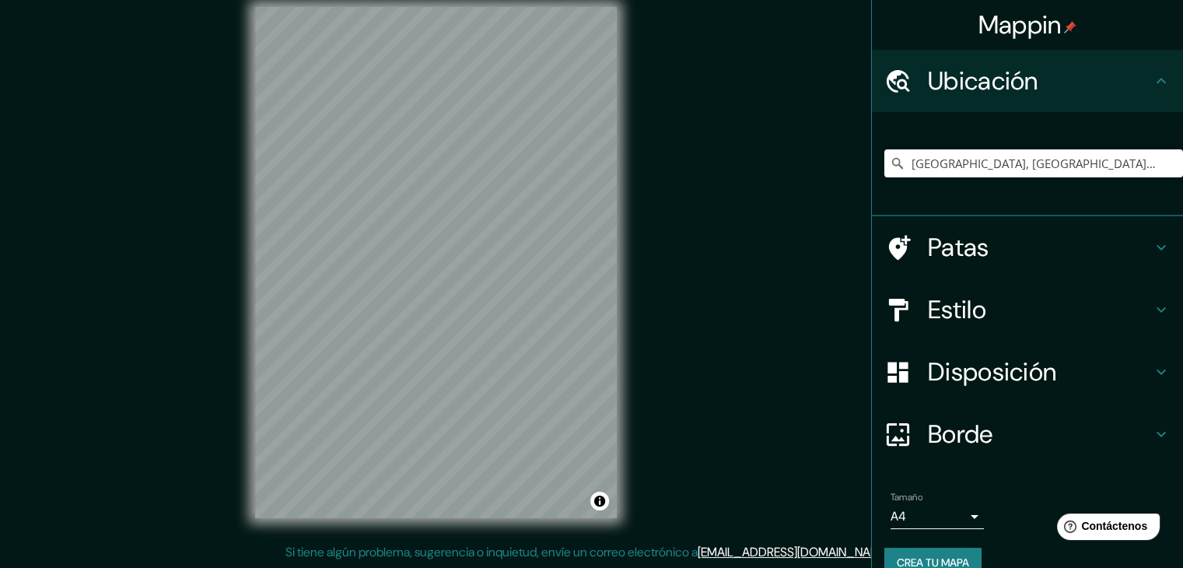
click at [969, 309] on font "Estilo" at bounding box center [957, 309] width 58 height 33
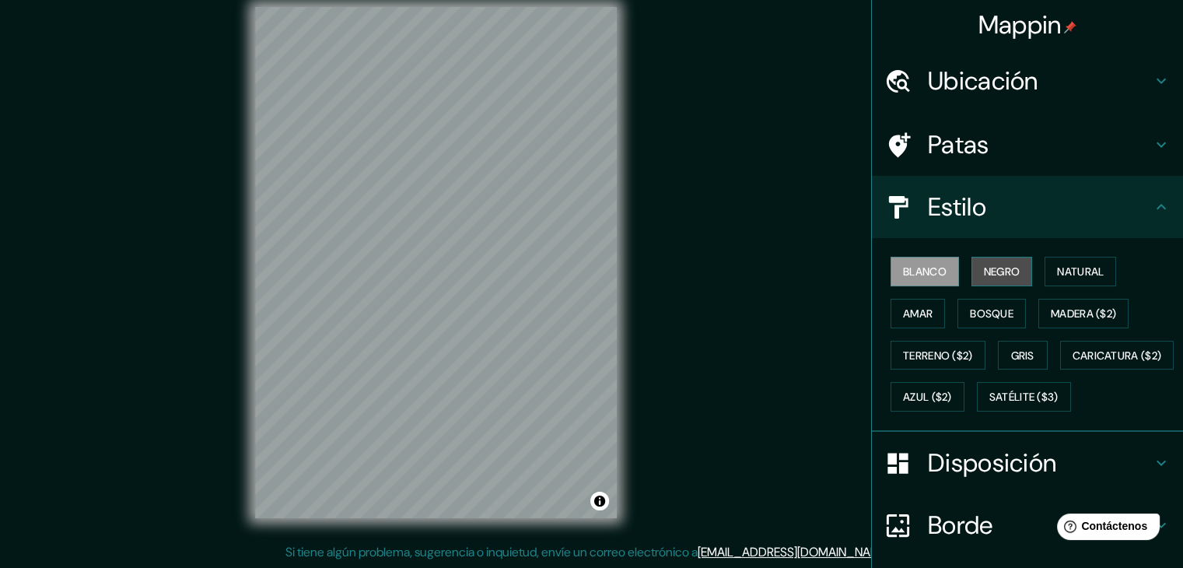
click at [985, 265] on font "Negro" at bounding box center [1002, 272] width 37 height 14
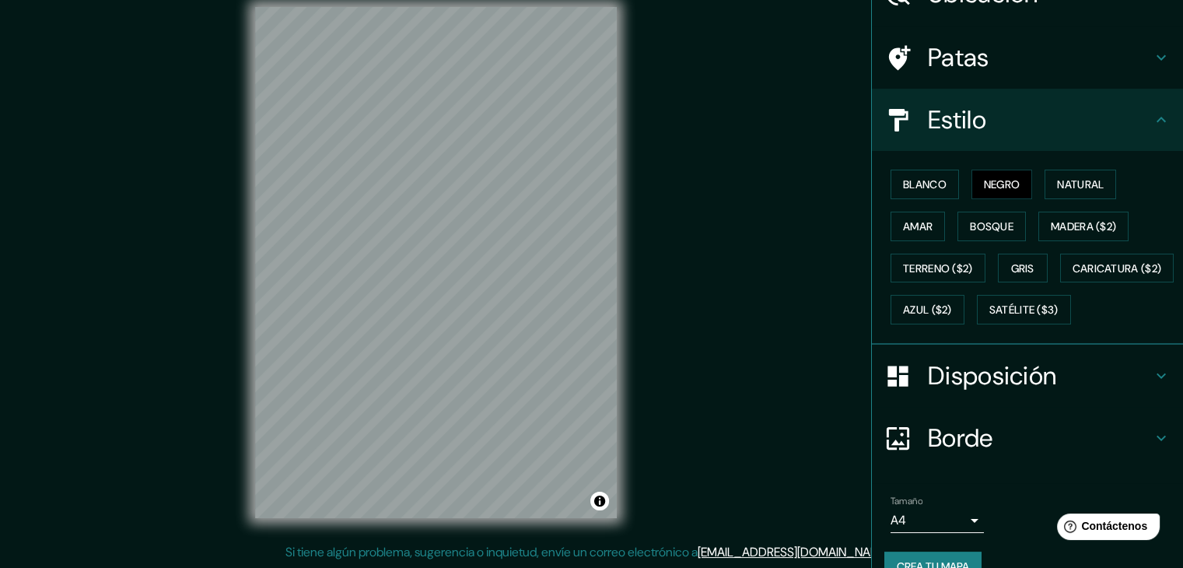
scroll to position [157, 0]
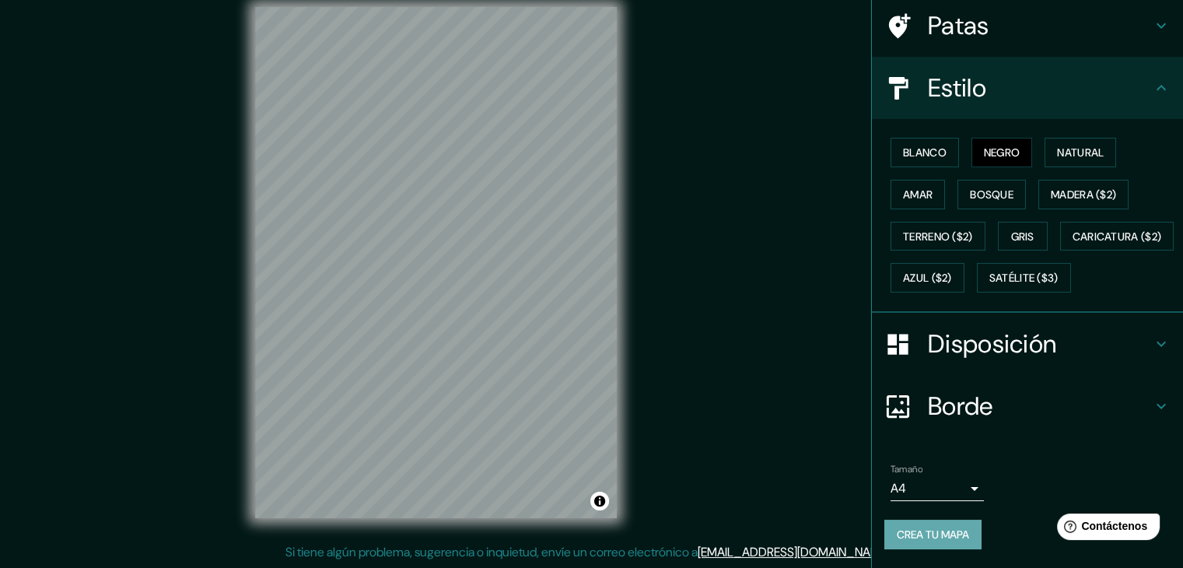
click at [915, 529] on font "Crea tu mapa" at bounding box center [933, 535] width 72 height 14
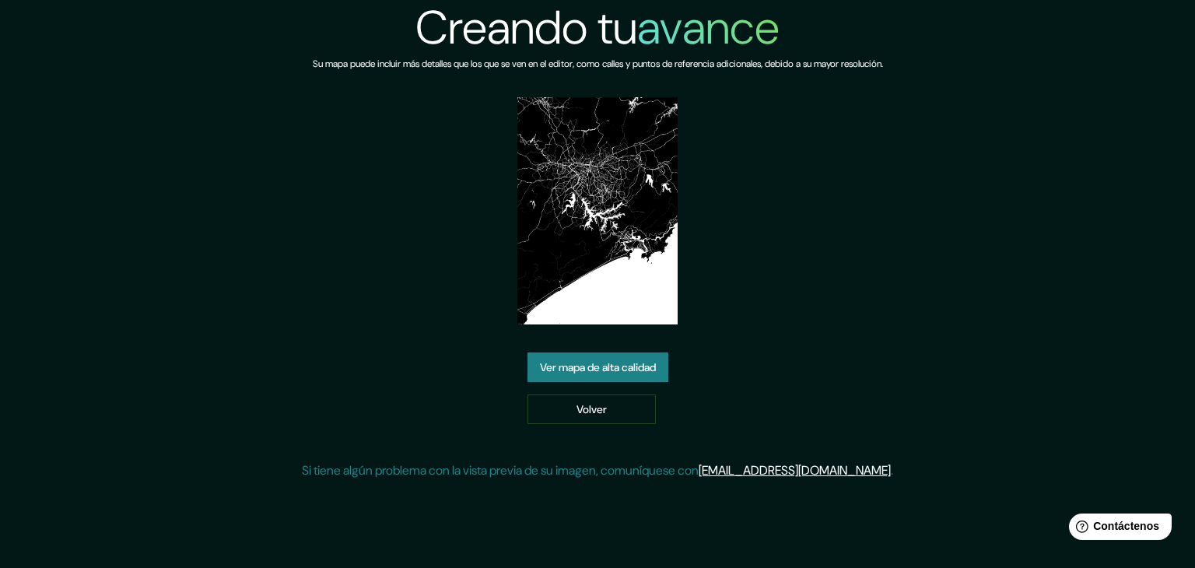
click at [646, 360] on font "Ver mapa de alta calidad" at bounding box center [598, 367] width 116 height 14
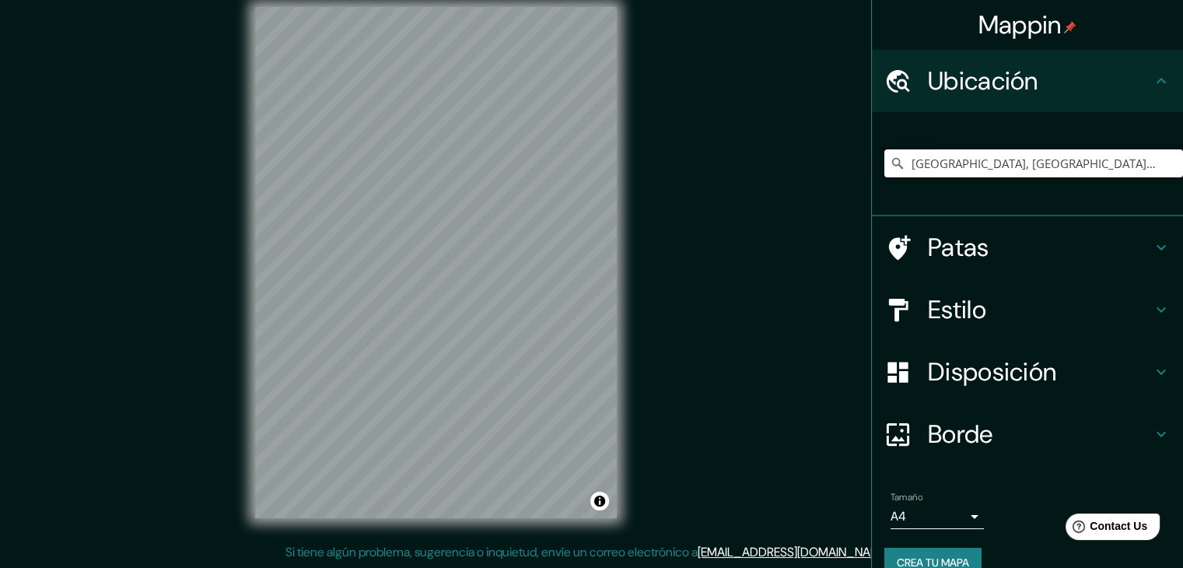
click at [1077, 159] on input "[GEOGRAPHIC_DATA], [GEOGRAPHIC_DATA], [GEOGRAPHIC_DATA]" at bounding box center [1034, 163] width 299 height 28
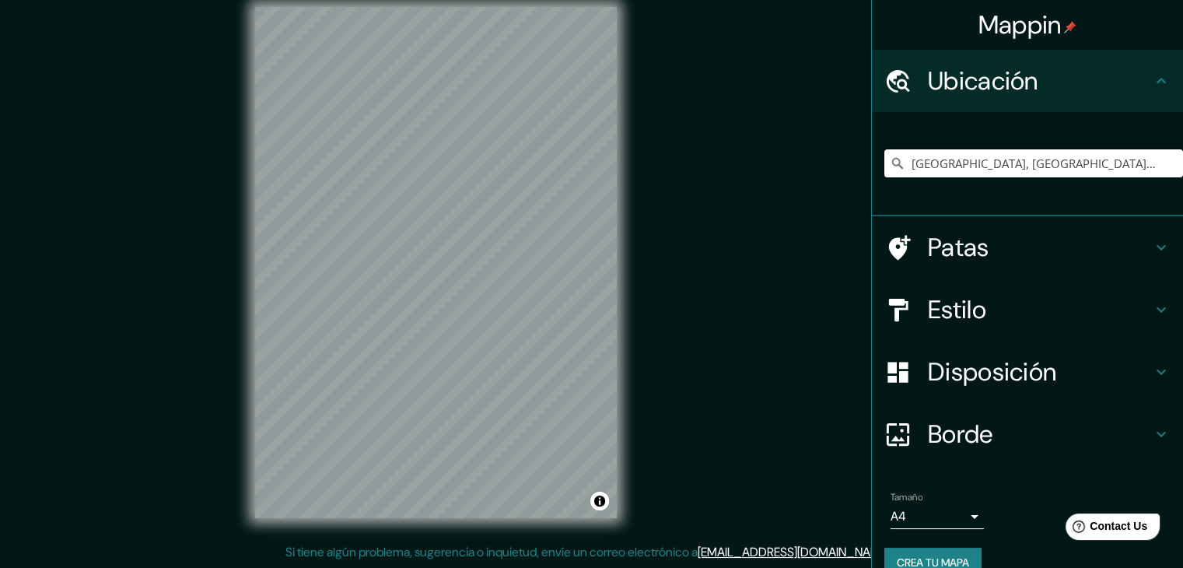
click at [1077, 159] on input "[GEOGRAPHIC_DATA], [GEOGRAPHIC_DATA], [GEOGRAPHIC_DATA]" at bounding box center [1034, 163] width 299 height 28
type input "m"
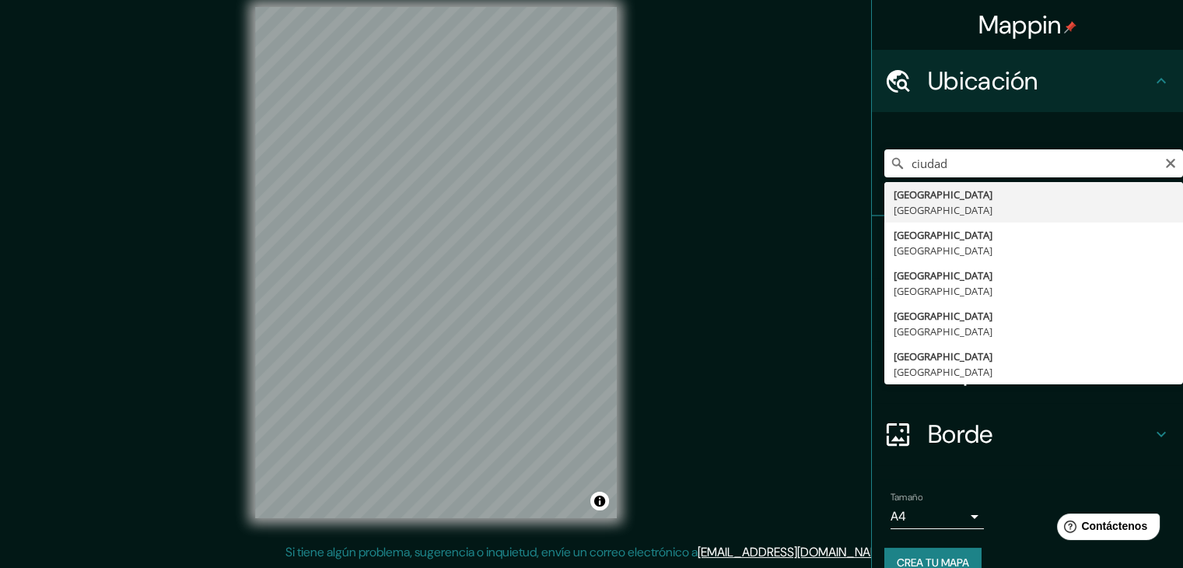
type input "[GEOGRAPHIC_DATA], [GEOGRAPHIC_DATA]"
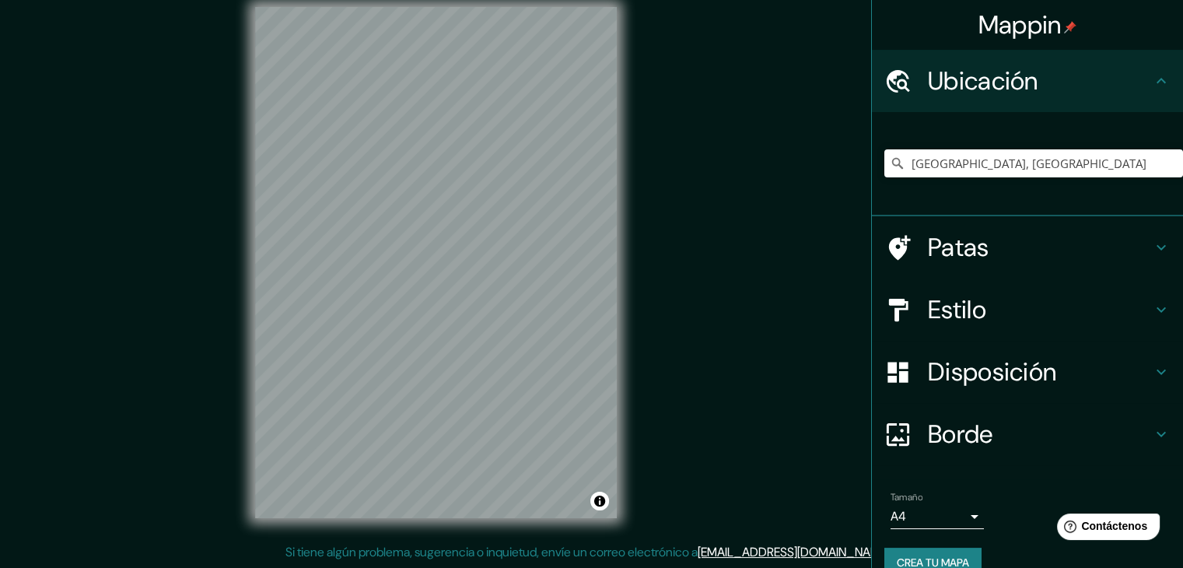
click at [974, 308] on font "Estilo" at bounding box center [957, 309] width 58 height 33
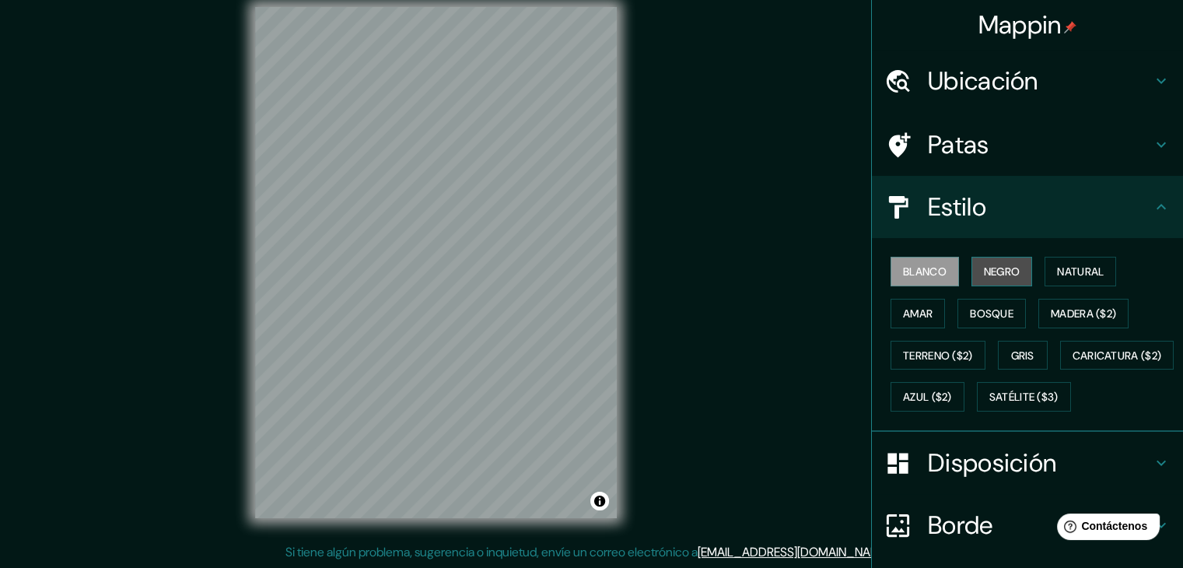
click at [987, 275] on font "Negro" at bounding box center [1002, 272] width 37 height 14
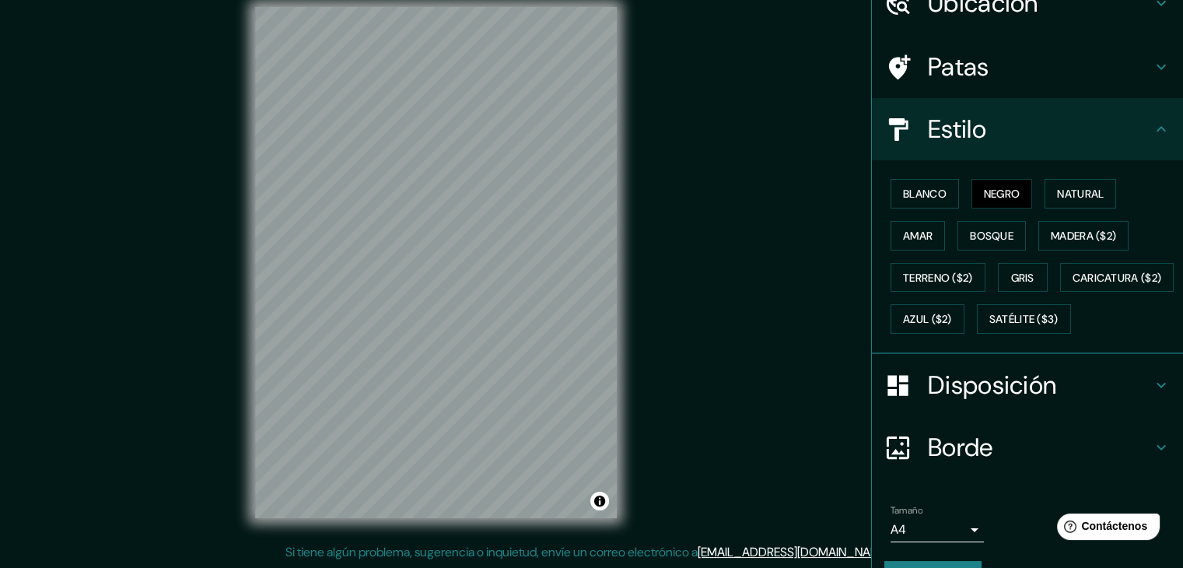
scroll to position [157, 0]
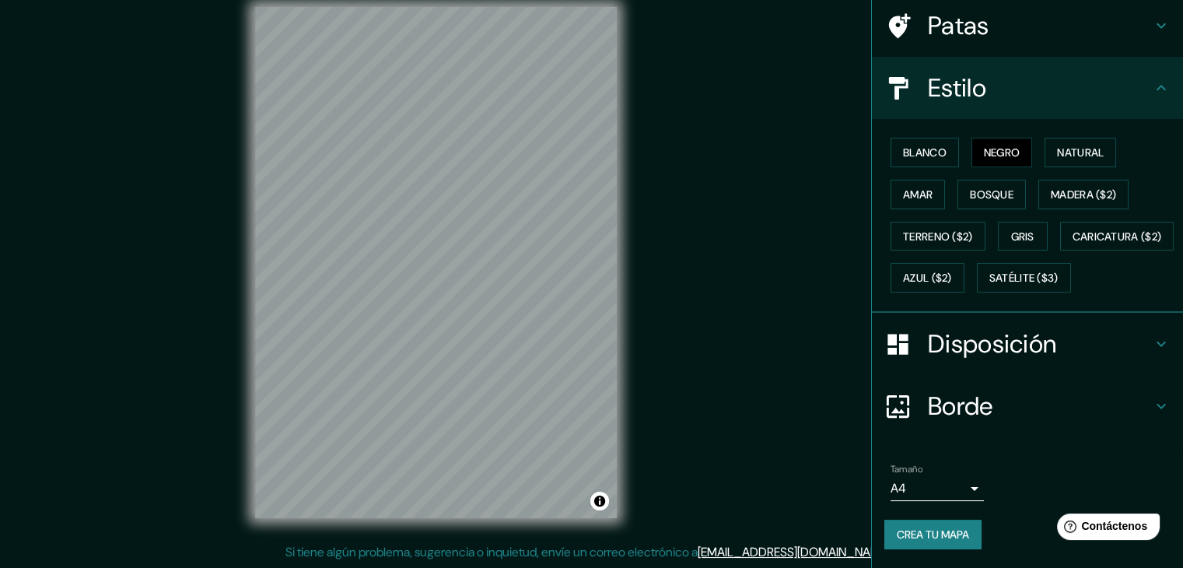
click at [960, 533] on font "Crea tu mapa" at bounding box center [933, 535] width 72 height 14
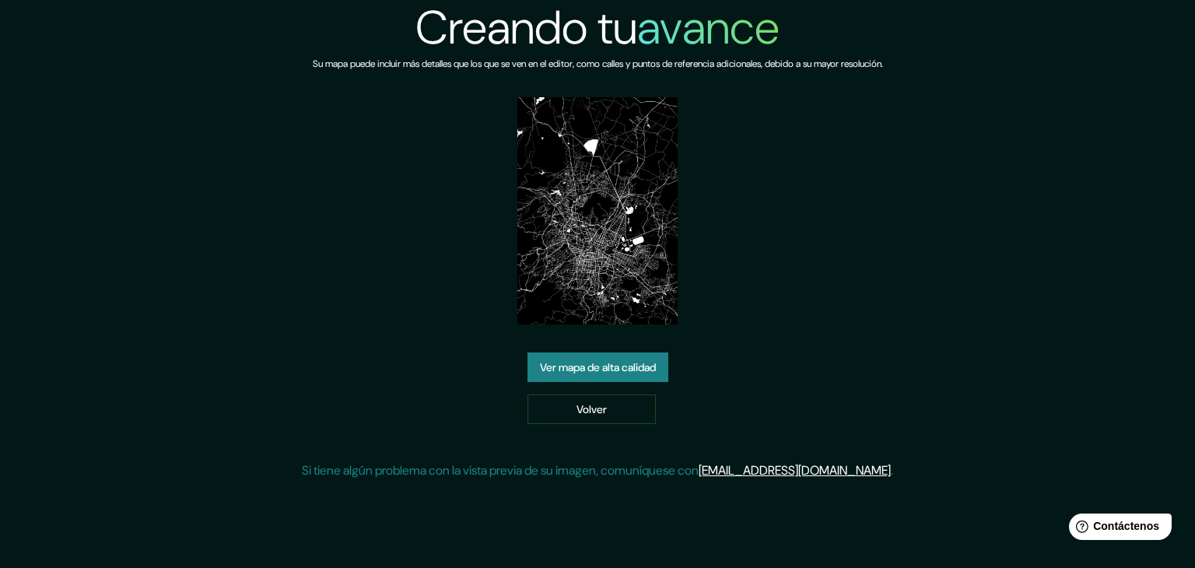
click at [635, 362] on font "Ver mapa de alta calidad" at bounding box center [598, 367] width 116 height 14
